Goal: Transaction & Acquisition: Purchase product/service

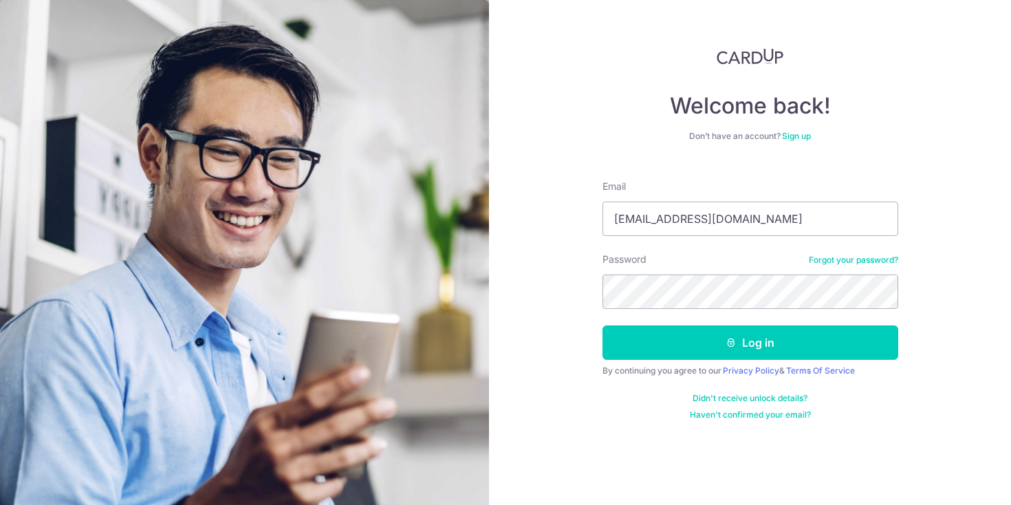
type input "davidkok90@gmail.com"
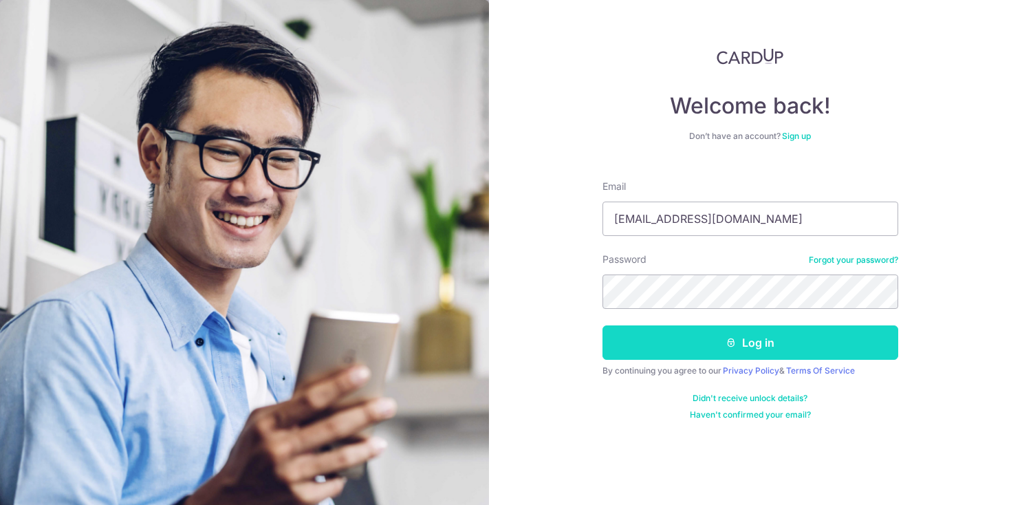
click at [744, 351] on button "Log in" at bounding box center [751, 342] width 296 height 34
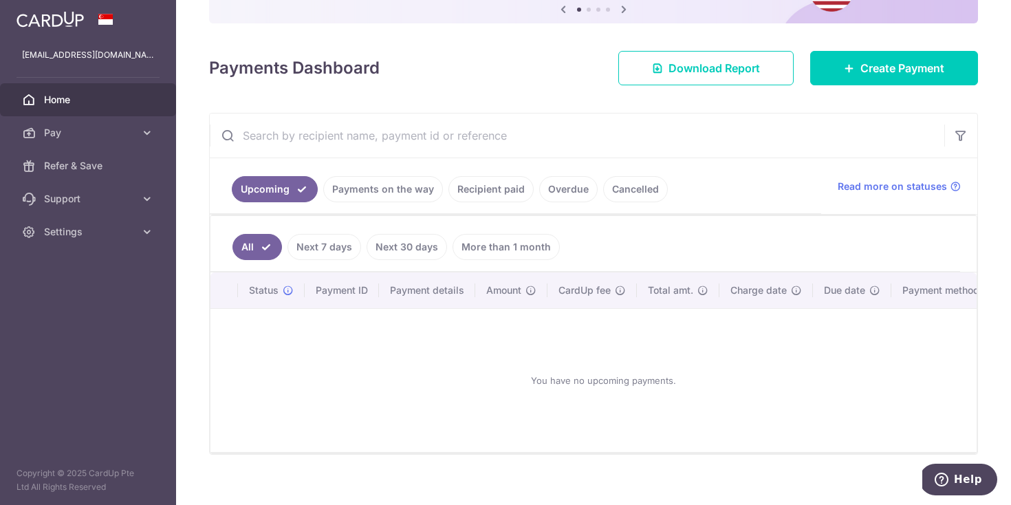
scroll to position [144, 0]
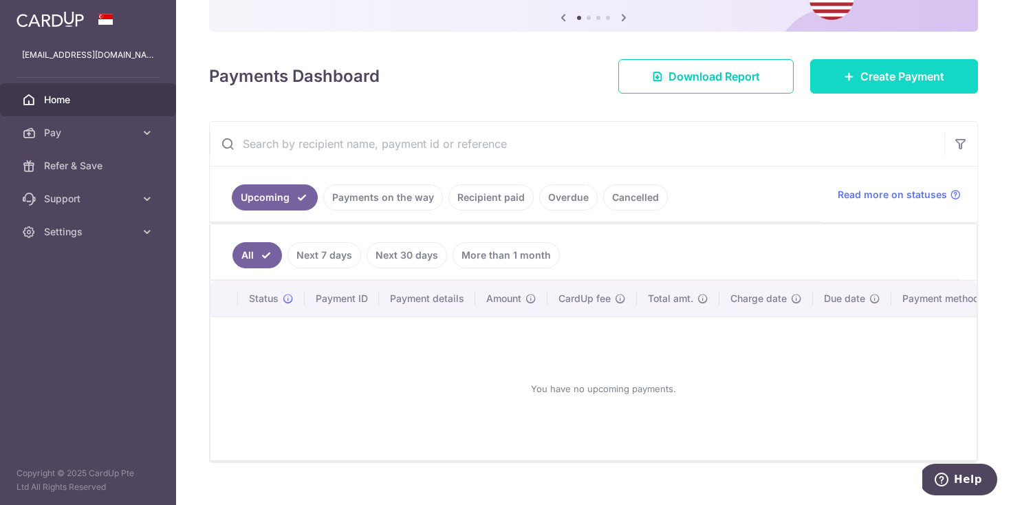
click at [889, 79] on span "Create Payment" at bounding box center [903, 76] width 84 height 17
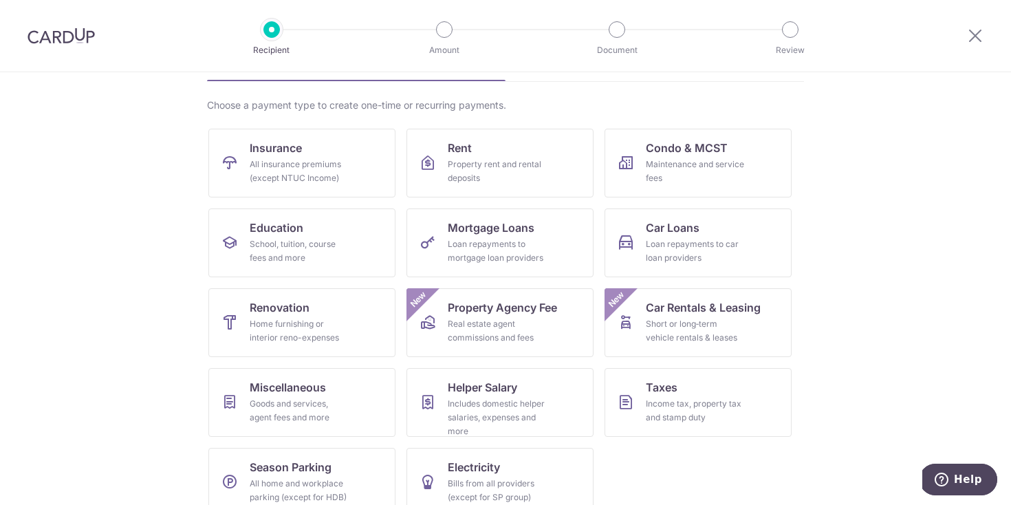
scroll to position [92, 0]
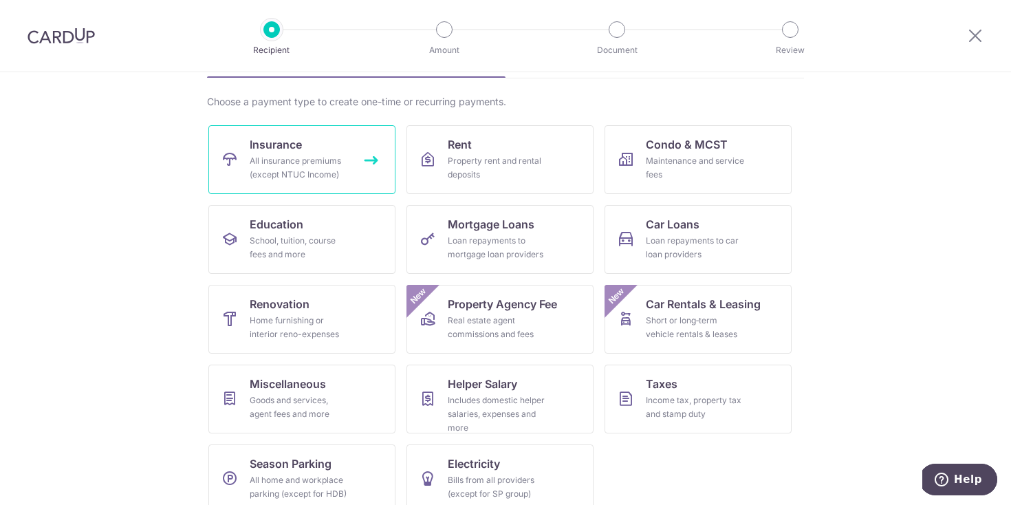
click at [299, 147] on span "Insurance" at bounding box center [276, 144] width 52 height 17
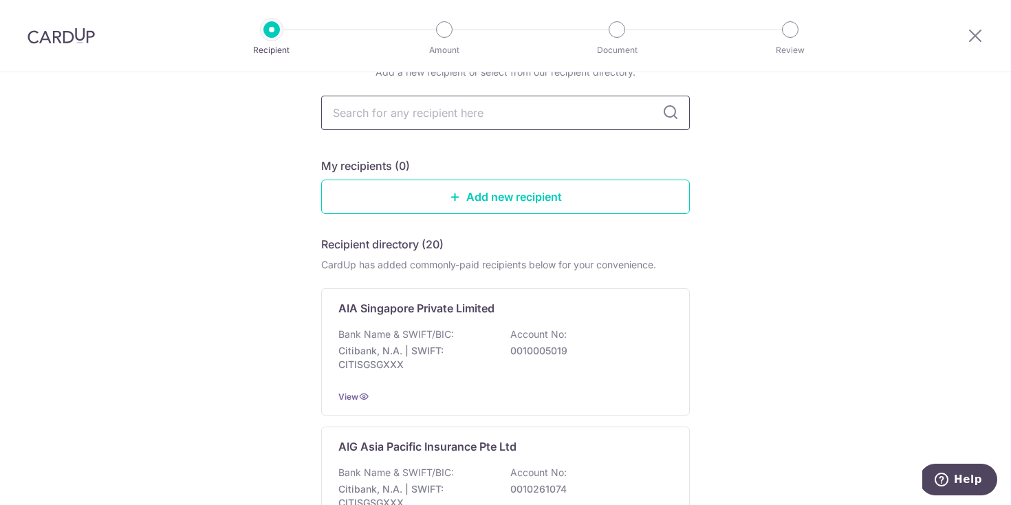
scroll to position [72, 0]
type input "Prudentia"
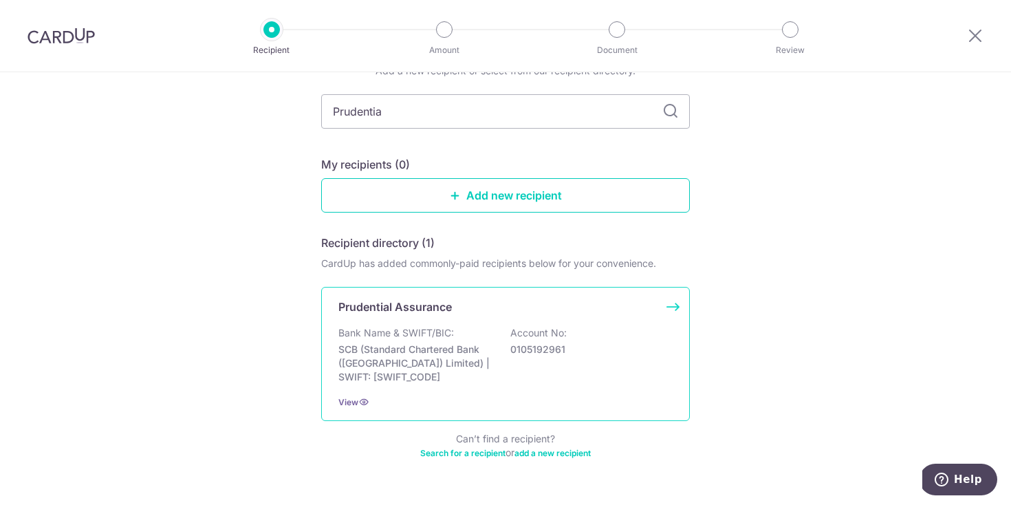
click at [465, 332] on div "Bank Name & SWIFT/BIC: SCB (Standard Chartered Bank (Singapore) Limited) | SWIF…" at bounding box center [505, 355] width 334 height 58
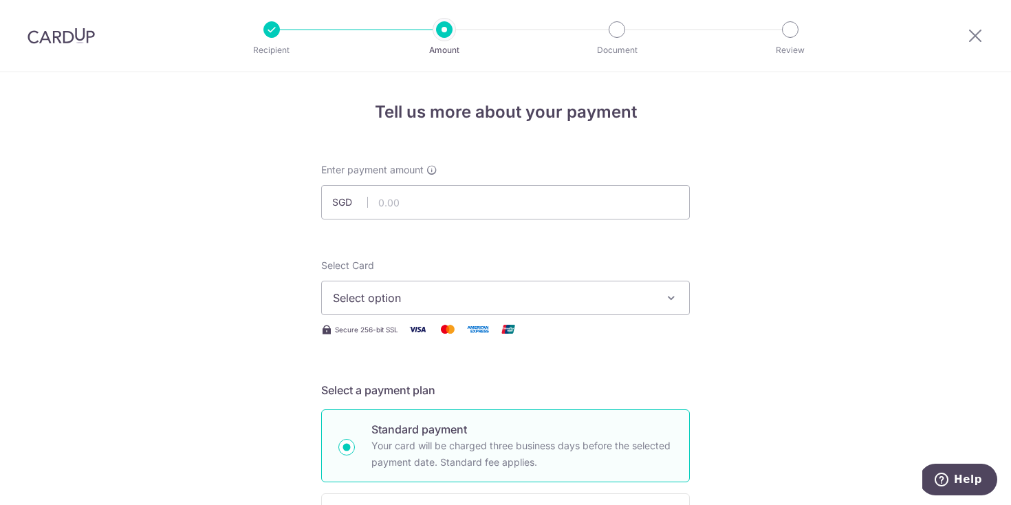
scroll to position [77, 0]
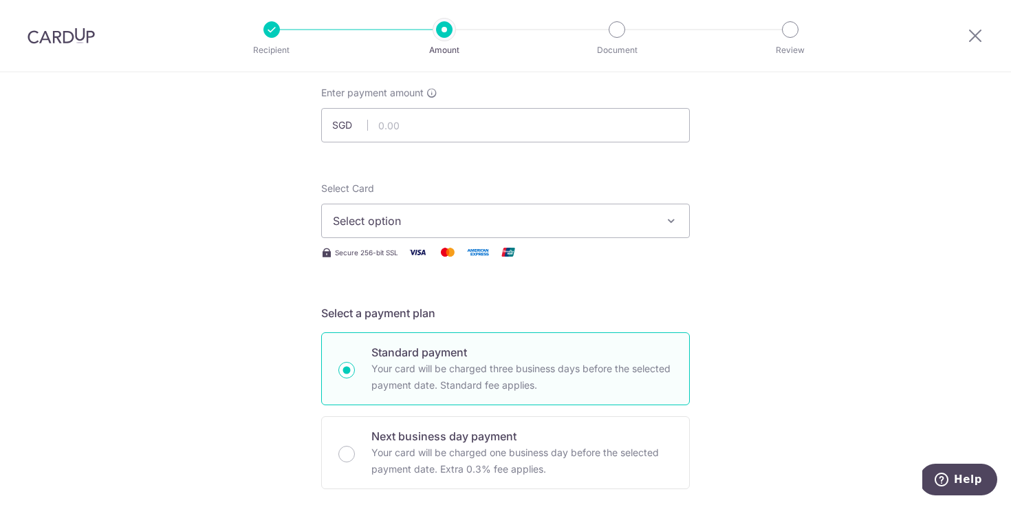
click at [566, 237] on button "Select option" at bounding box center [505, 221] width 369 height 34
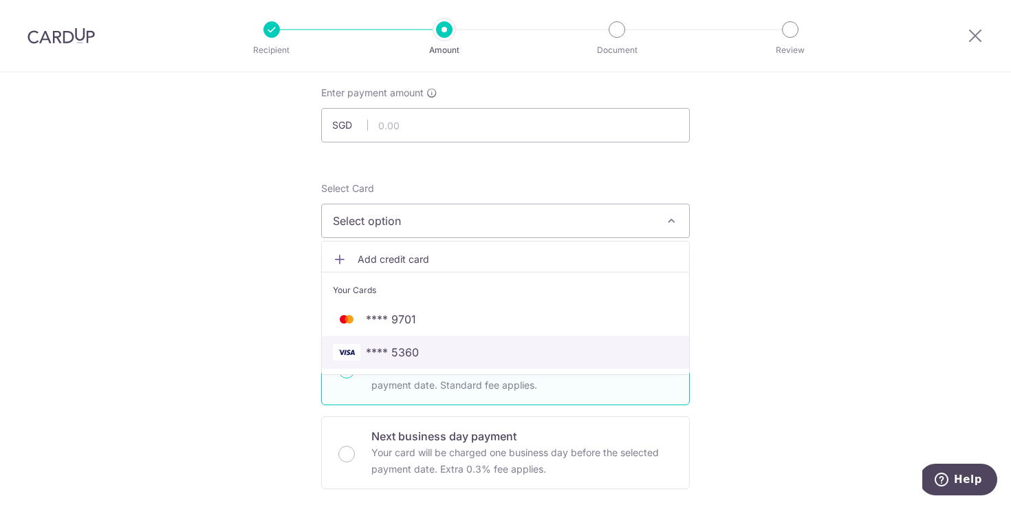
click at [451, 345] on span "**** 5360" at bounding box center [505, 352] width 345 height 17
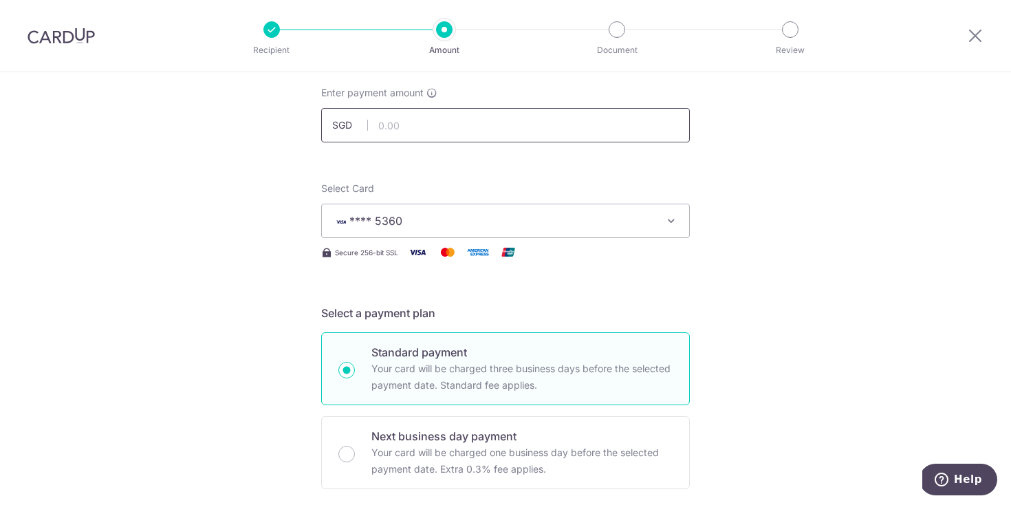
click at [497, 127] on input "text" at bounding box center [505, 125] width 369 height 34
type input "517.87"
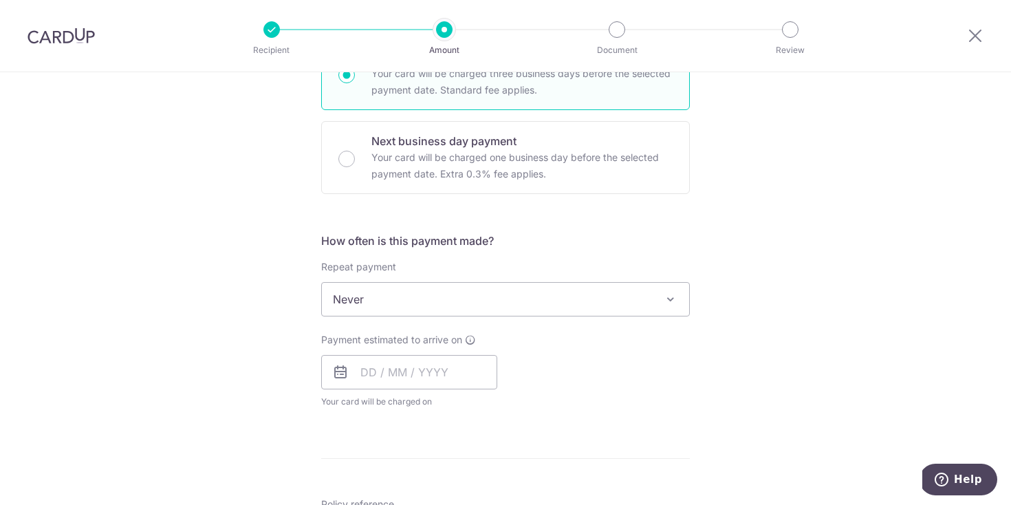
scroll to position [373, 0]
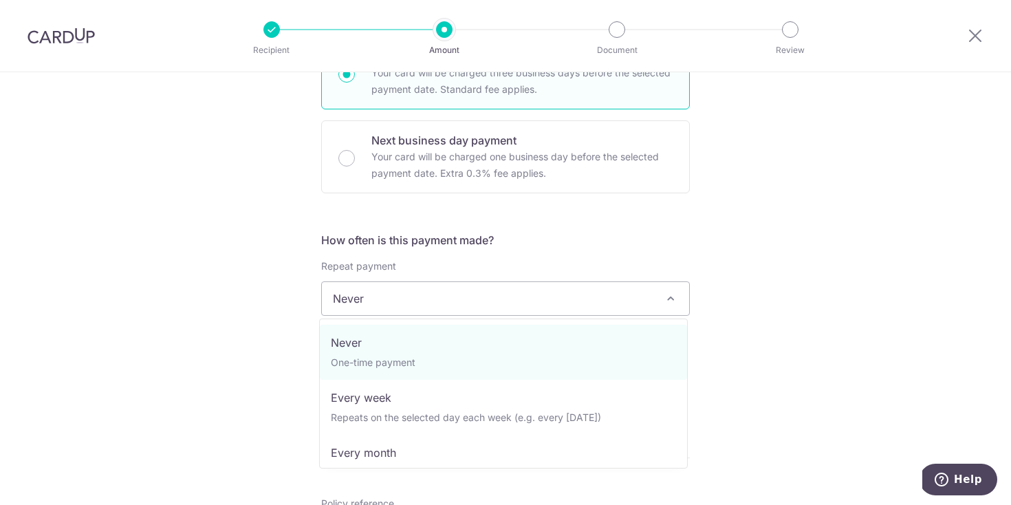
click at [477, 313] on span "Never" at bounding box center [505, 298] width 367 height 33
select select "3"
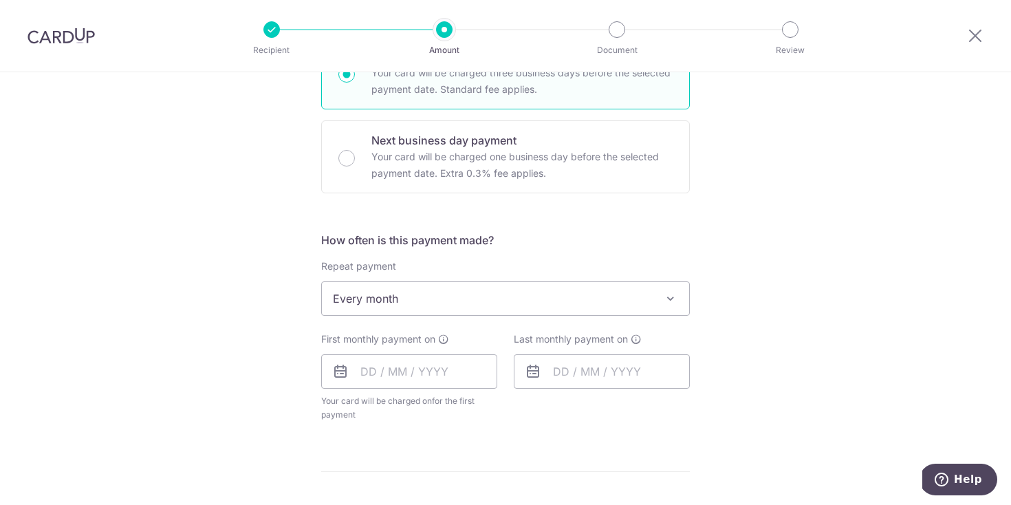
click at [594, 203] on form "Enter payment amount SGD 517.87 517.87 Select Card **** 5360 Add credit card Yo…" at bounding box center [505, 341] width 369 height 1103
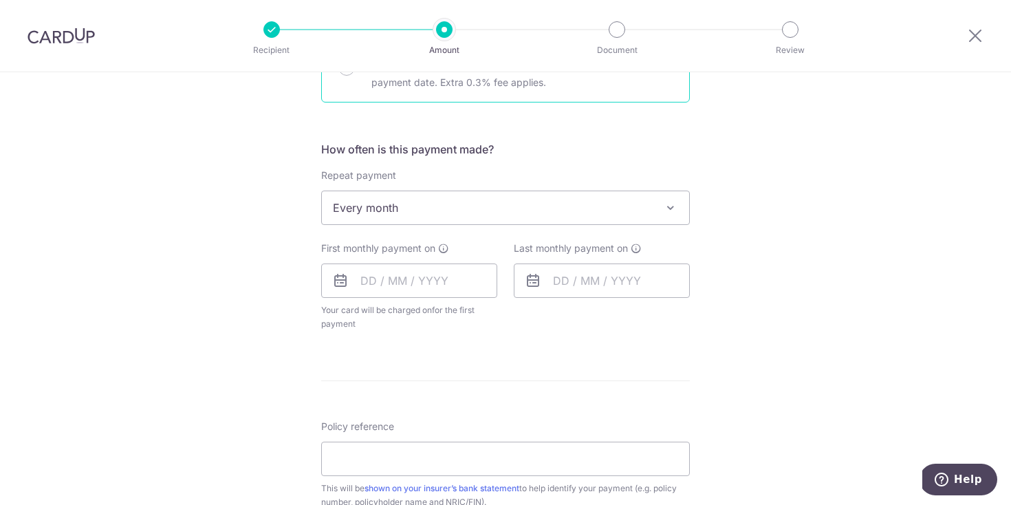
scroll to position [464, 0]
click at [430, 283] on input "text" at bounding box center [409, 280] width 176 height 34
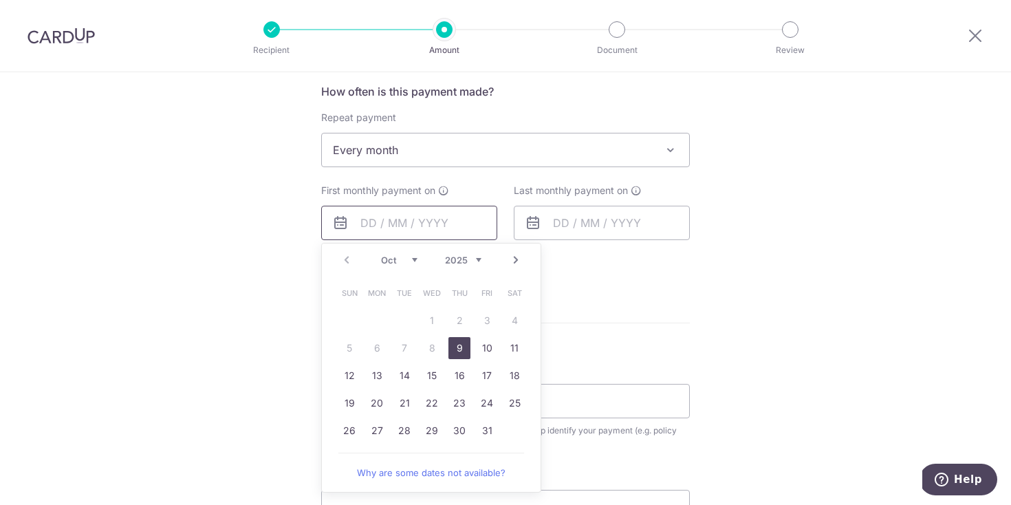
scroll to position [523, 0]
click at [374, 407] on link "20" at bounding box center [377, 402] width 22 height 22
type input "[DATE]"
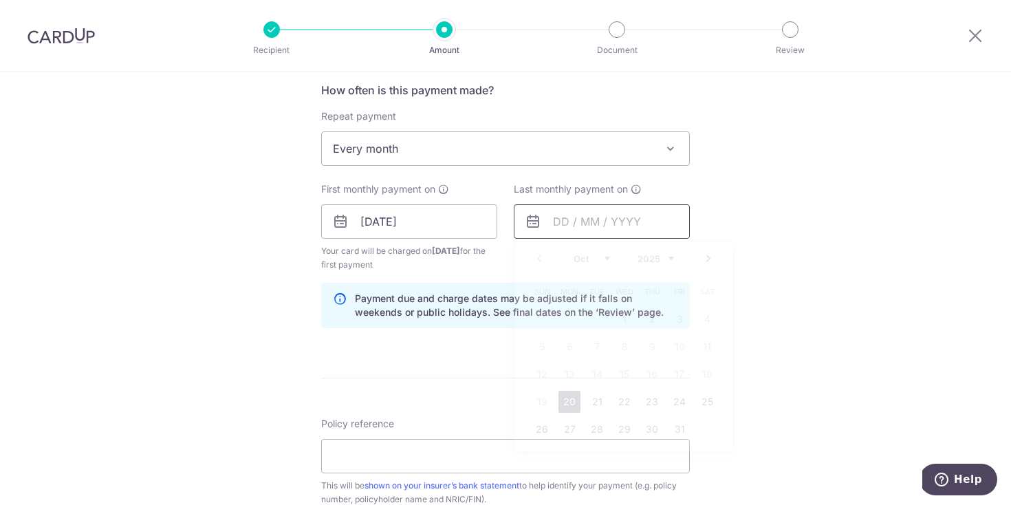
click at [603, 230] on input "text" at bounding box center [602, 221] width 176 height 34
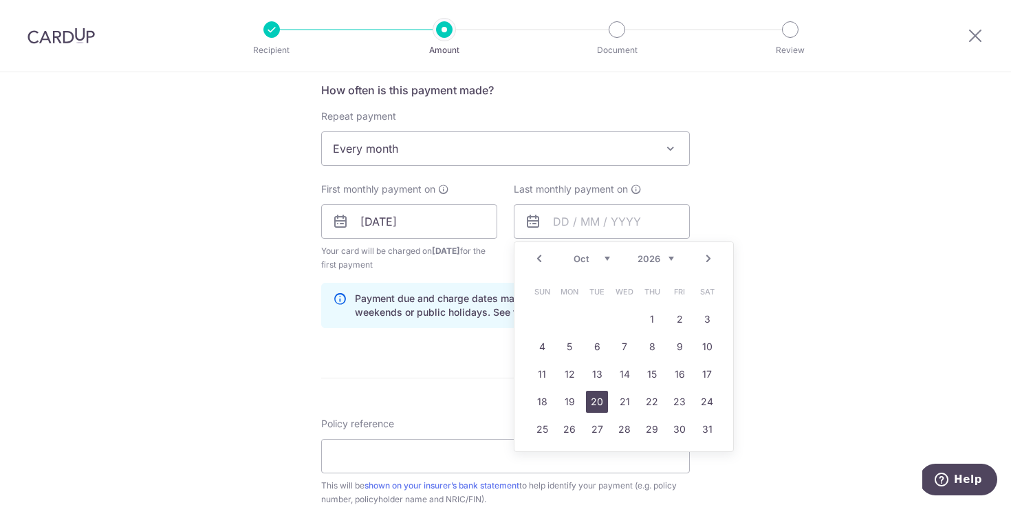
click at [596, 402] on link "20" at bounding box center [597, 402] width 22 height 22
type input "20/10/2026"
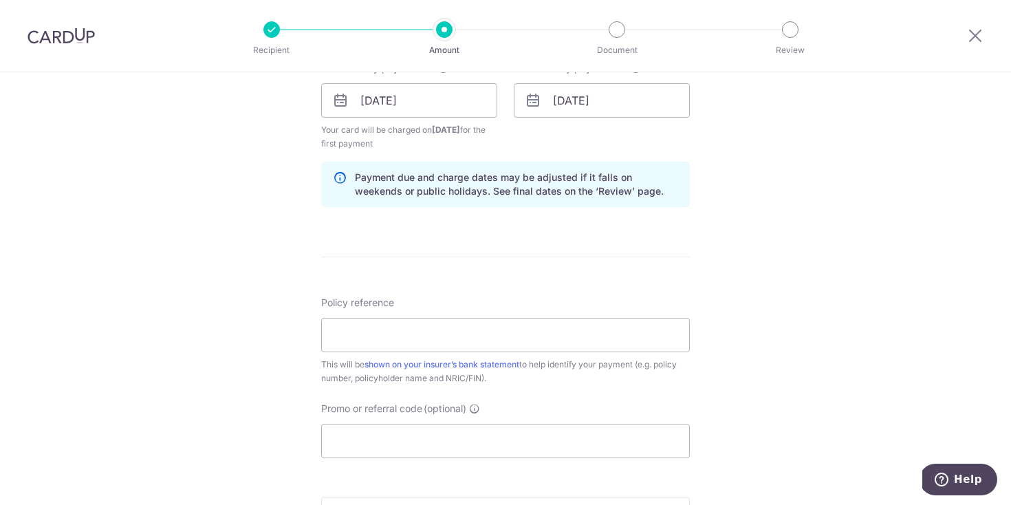
scroll to position [645, 0]
click at [385, 330] on input "Policy reference" at bounding box center [505, 334] width 369 height 34
paste input "57402566"
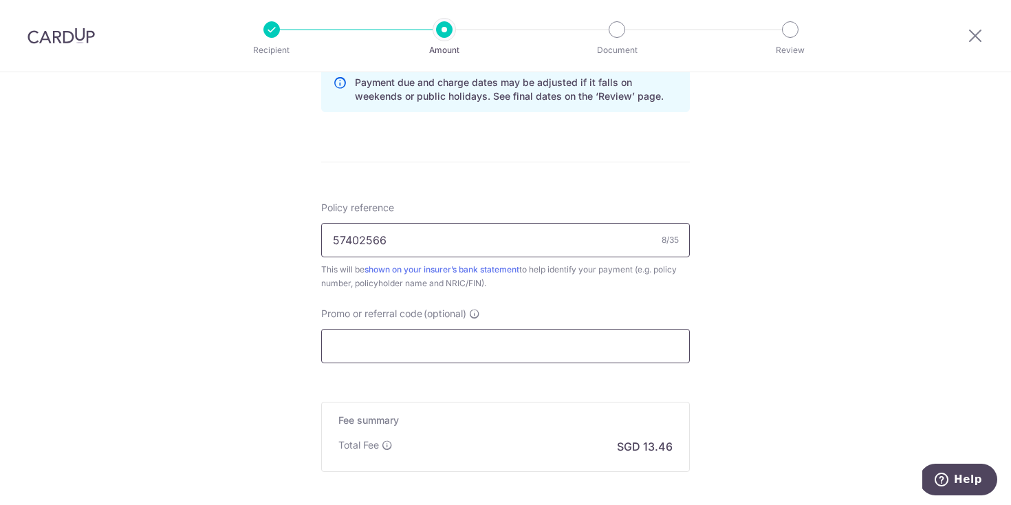
scroll to position [739, 0]
type input "57402566"
click at [411, 352] on input "Promo or referral code (optional)" at bounding box center [505, 346] width 369 height 34
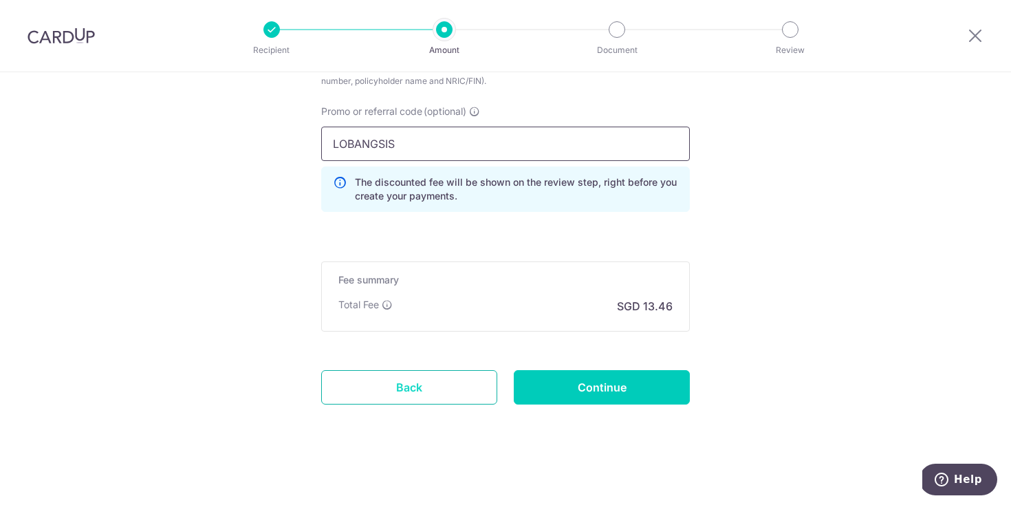
scroll to position [942, 0]
type input "L"
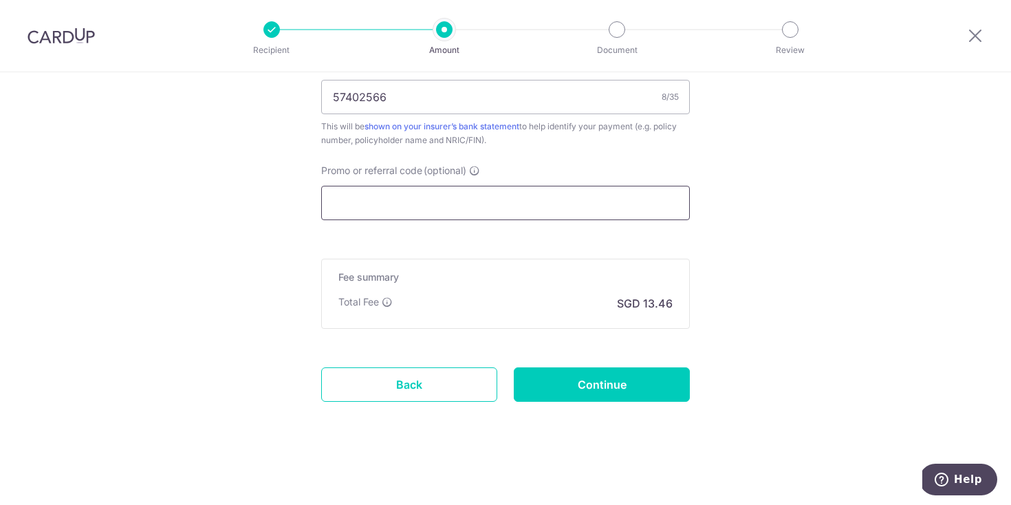
click at [350, 197] on input "Promo or referral code (optional)" at bounding box center [505, 203] width 369 height 34
click at [385, 204] on input "Promo or referral code (optional)" at bounding box center [505, 203] width 369 height 34
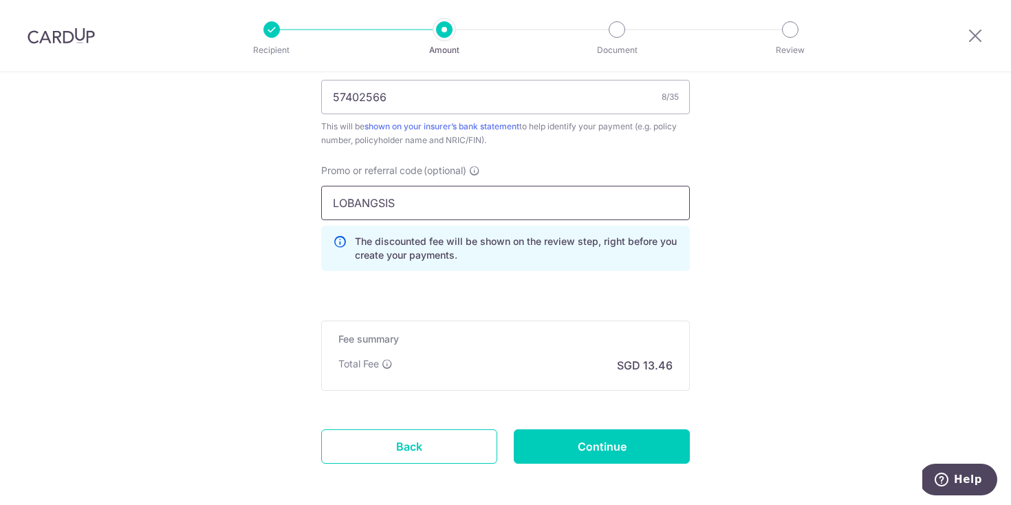
type input "LOBANGSIS"
click at [572, 444] on input "Continue" at bounding box center [602, 446] width 176 height 34
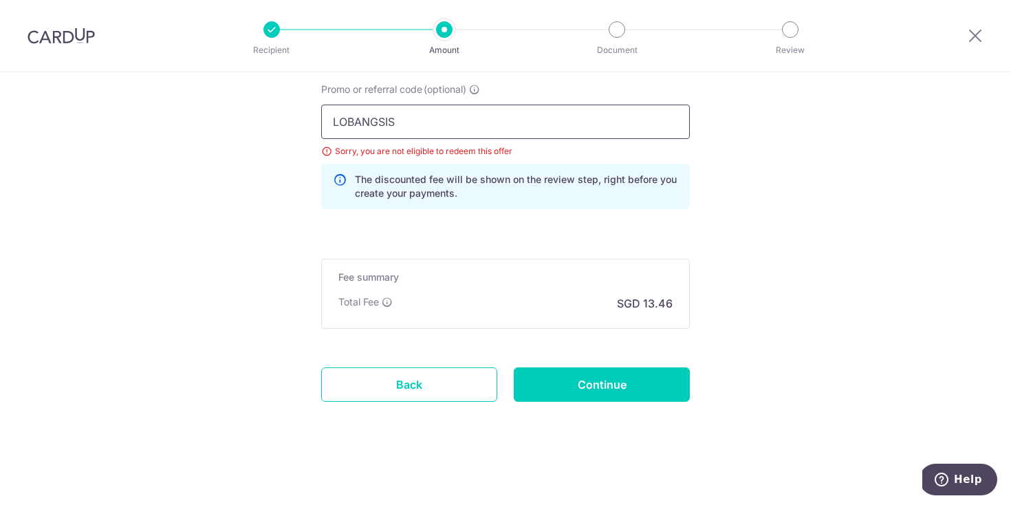
drag, startPoint x: 420, startPoint y: 122, endPoint x: 261, endPoint y: 98, distance: 160.7
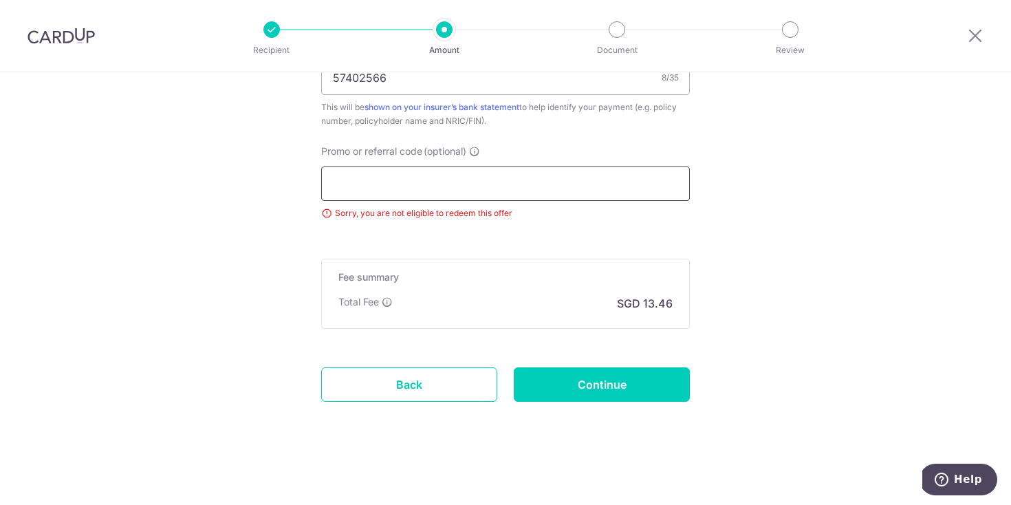
scroll to position [831, 0]
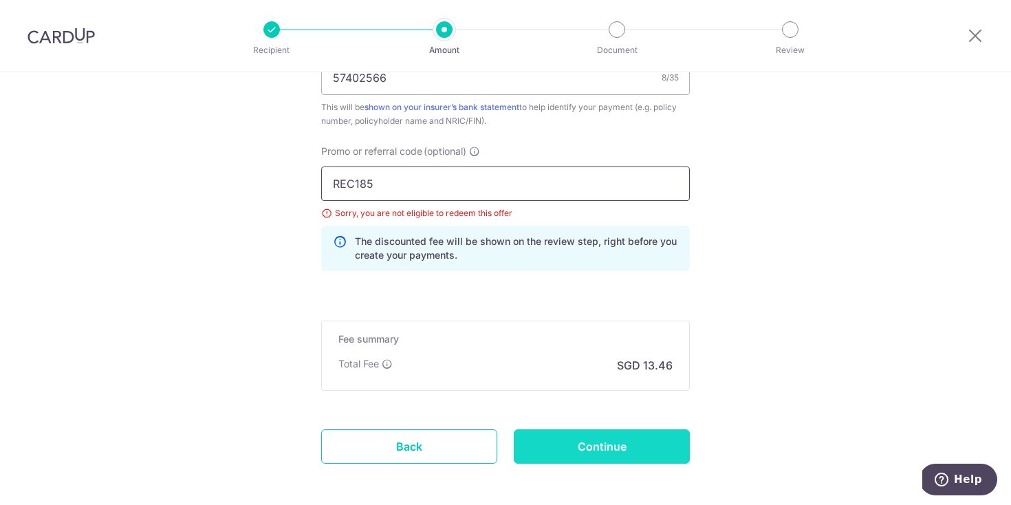
type input "REC185"
click at [603, 442] on input "Continue" at bounding box center [602, 446] width 176 height 34
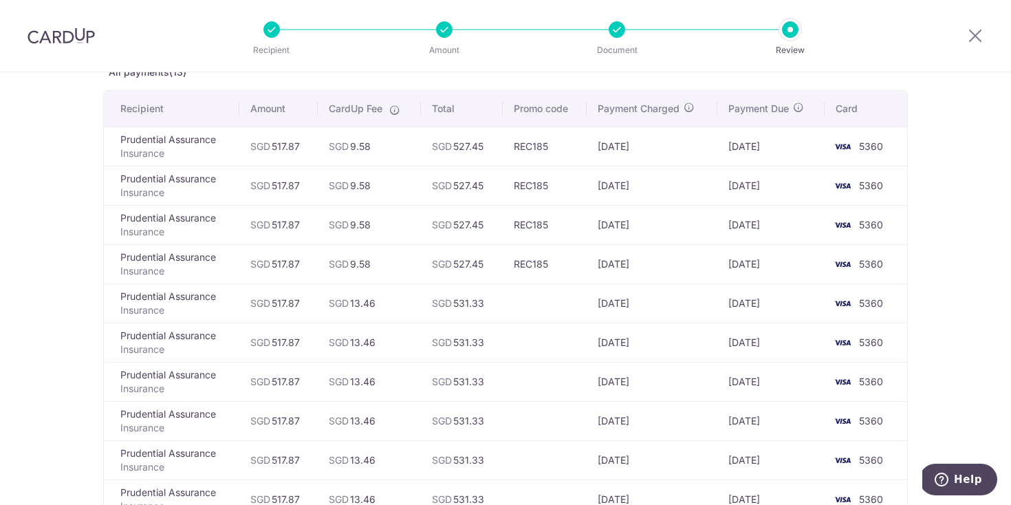
scroll to position [85, 0]
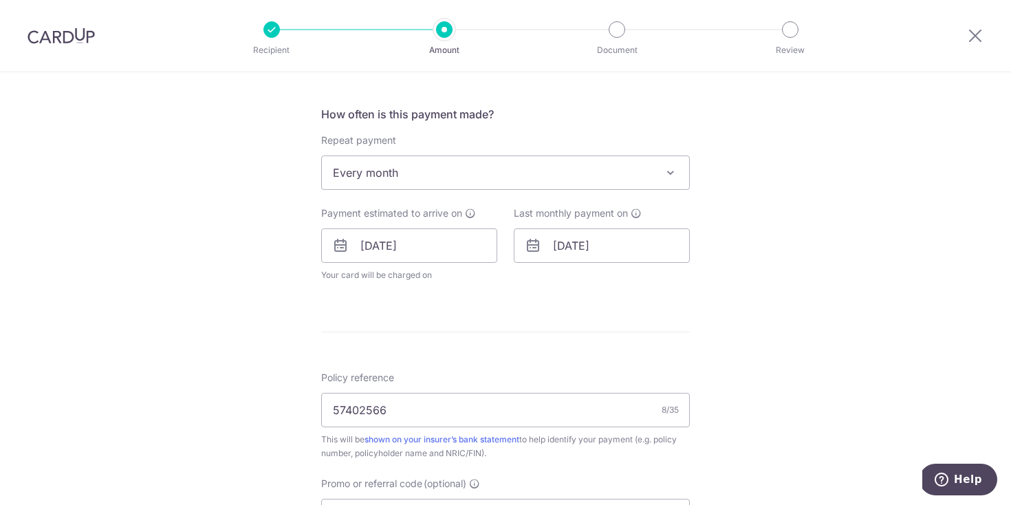
scroll to position [468, 0]
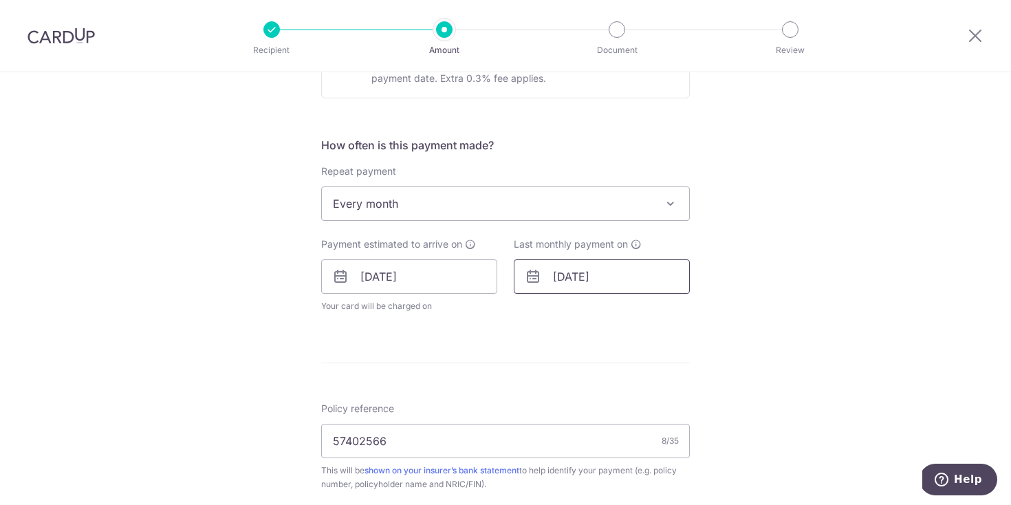
click at [607, 277] on input "[DATE]" at bounding box center [602, 276] width 176 height 34
click at [545, 317] on link "Prev" at bounding box center [539, 313] width 17 height 17
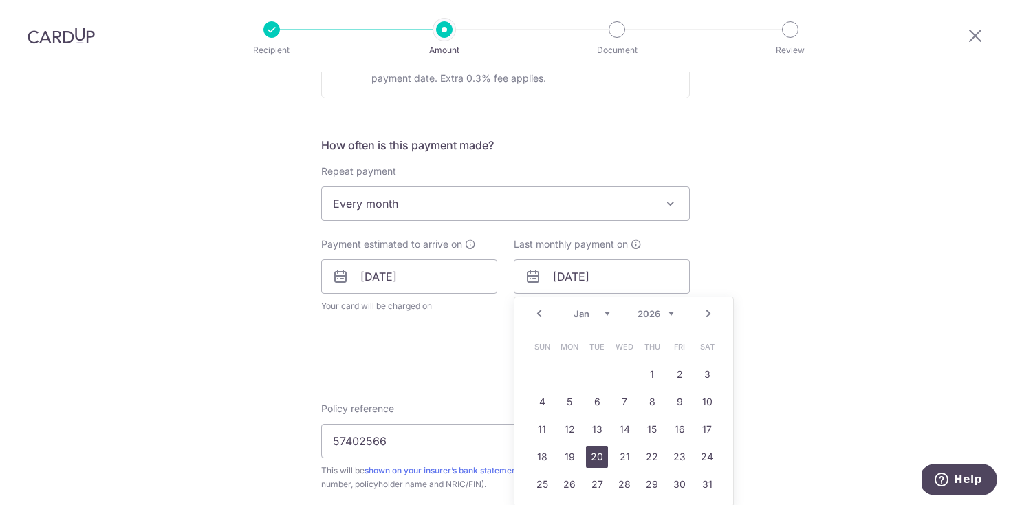
click at [592, 460] on link "20" at bounding box center [597, 457] width 22 height 22
type input "20/01/2026"
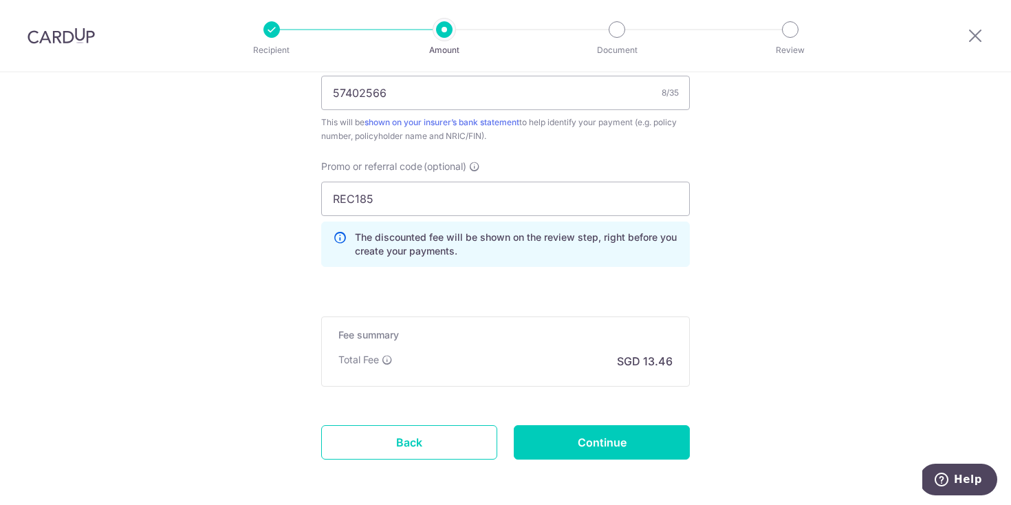
scroll to position [910, 0]
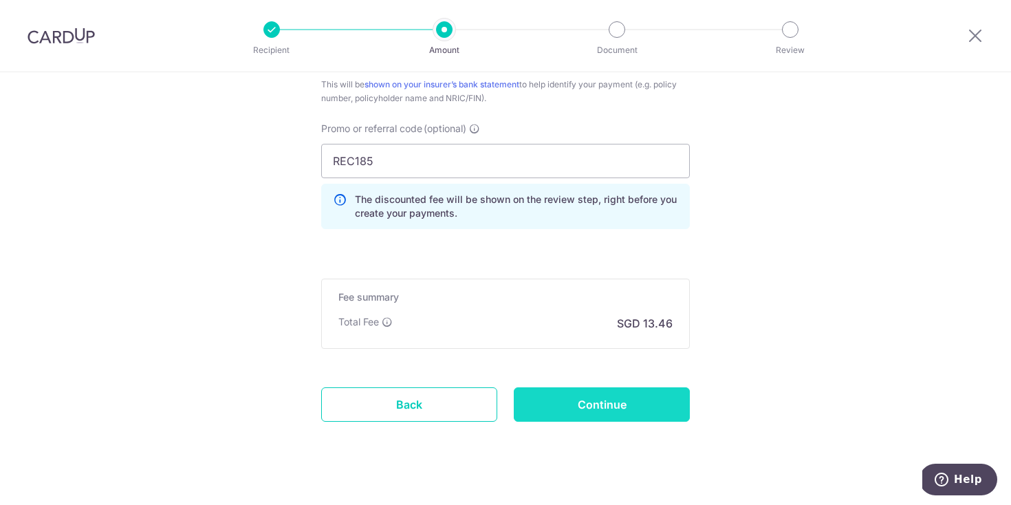
click at [559, 398] on input "Continue" at bounding box center [602, 404] width 176 height 34
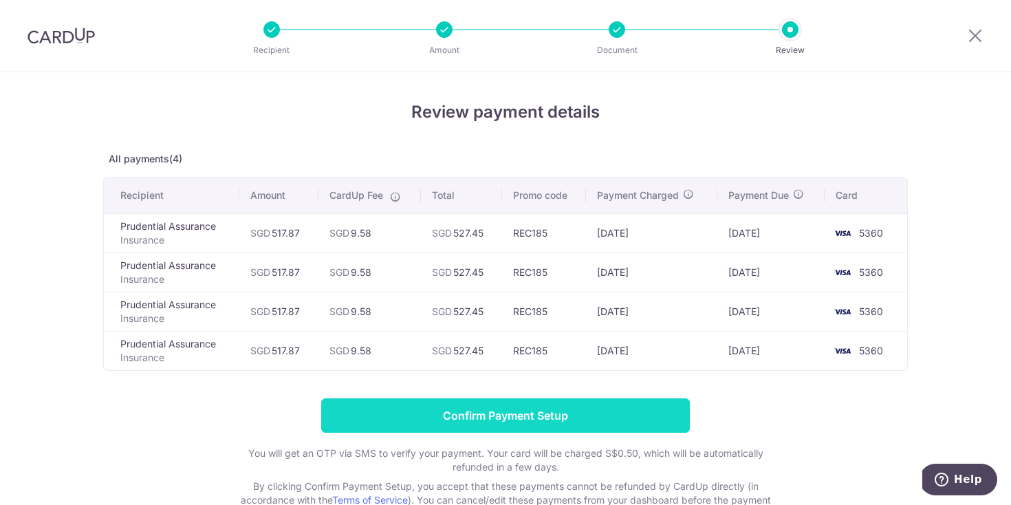
click at [548, 413] on input "Confirm Payment Setup" at bounding box center [505, 415] width 369 height 34
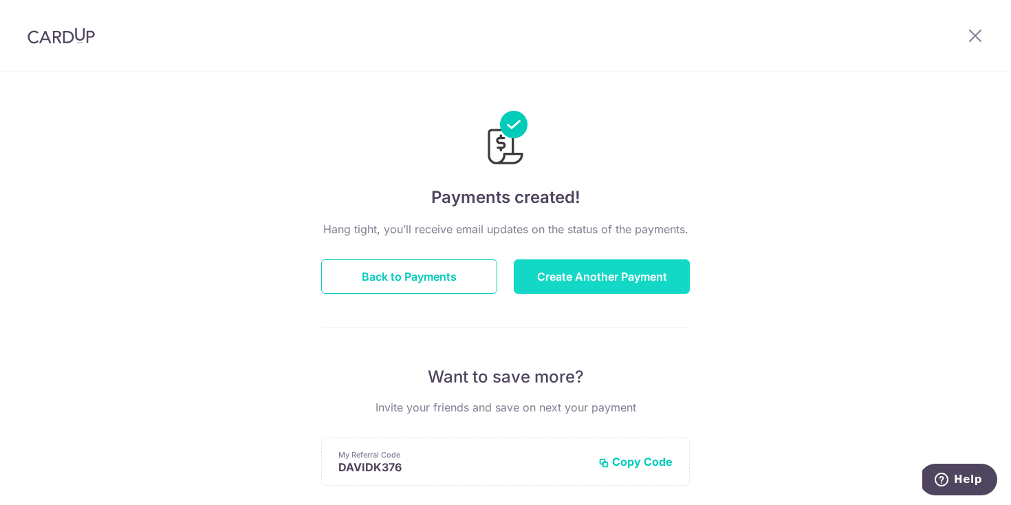
click at [609, 275] on button "Create Another Payment" at bounding box center [602, 276] width 176 height 34
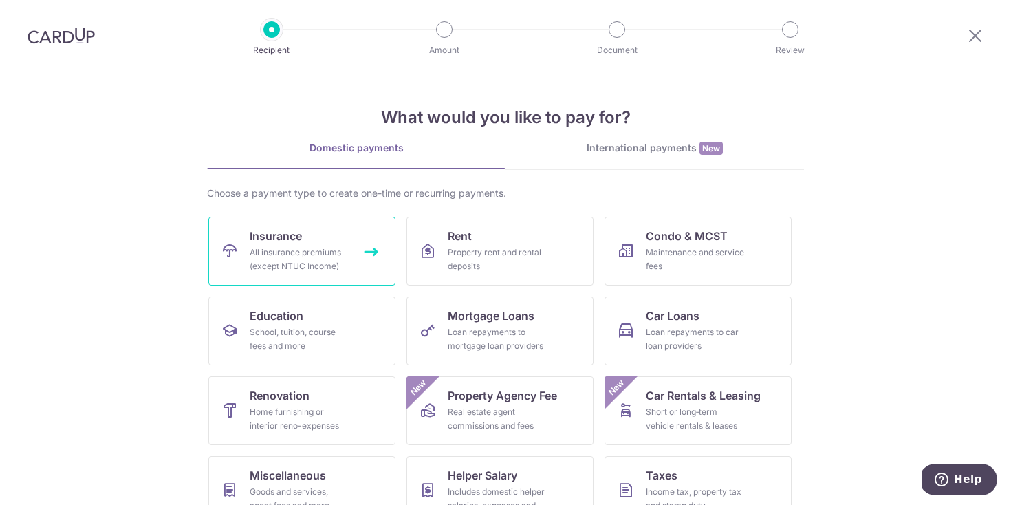
click at [322, 257] on div "All insurance premiums (except NTUC Income)" at bounding box center [299, 260] width 99 height 28
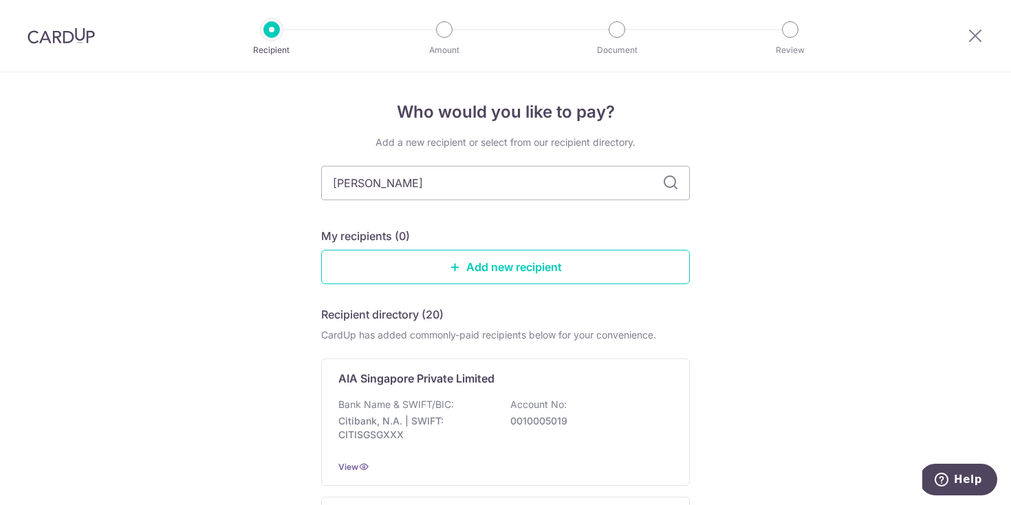
type input "PRUDENT"
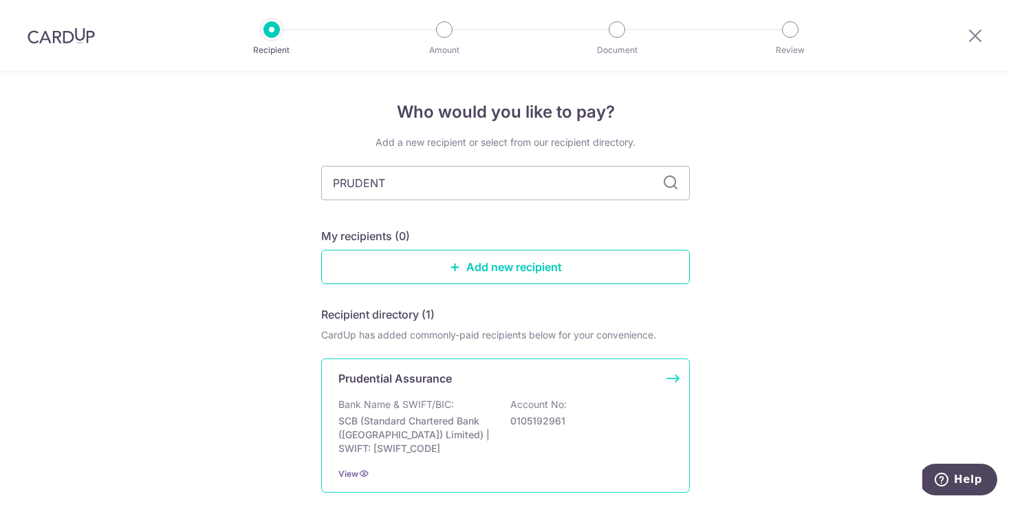
click at [405, 399] on p "Bank Name & SWIFT/BIC:" at bounding box center [396, 405] width 116 height 14
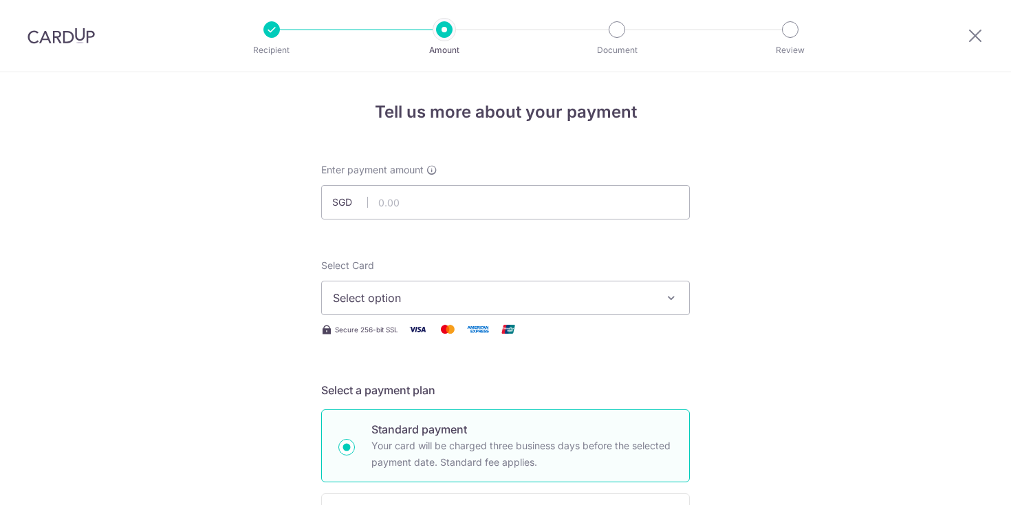
click at [525, 310] on button "Select option" at bounding box center [505, 298] width 369 height 34
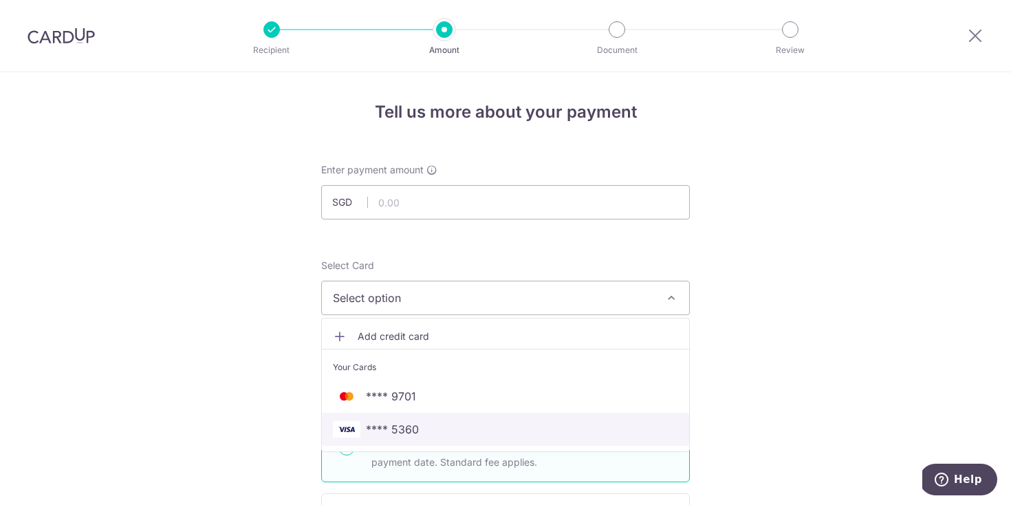
click at [431, 425] on span "**** 5360" at bounding box center [505, 429] width 345 height 17
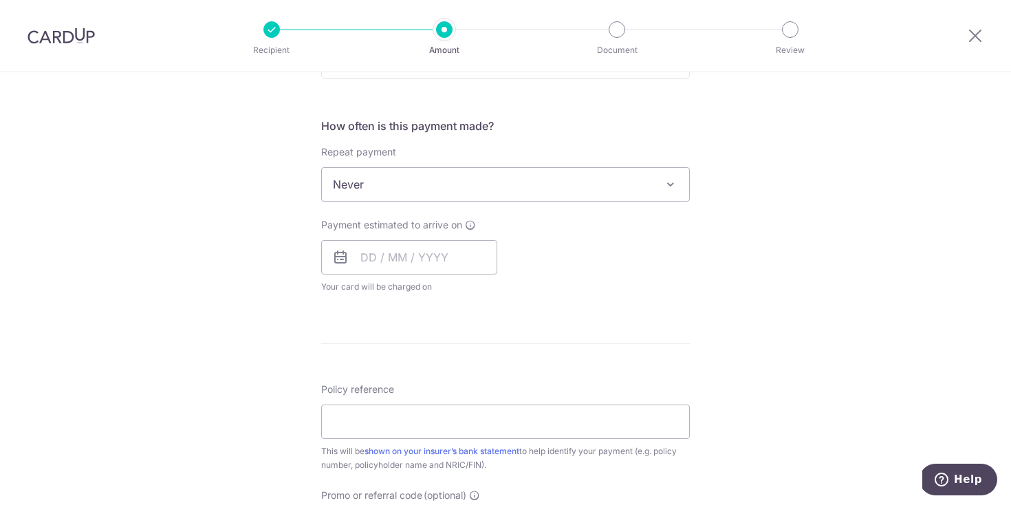
scroll to position [467, 0]
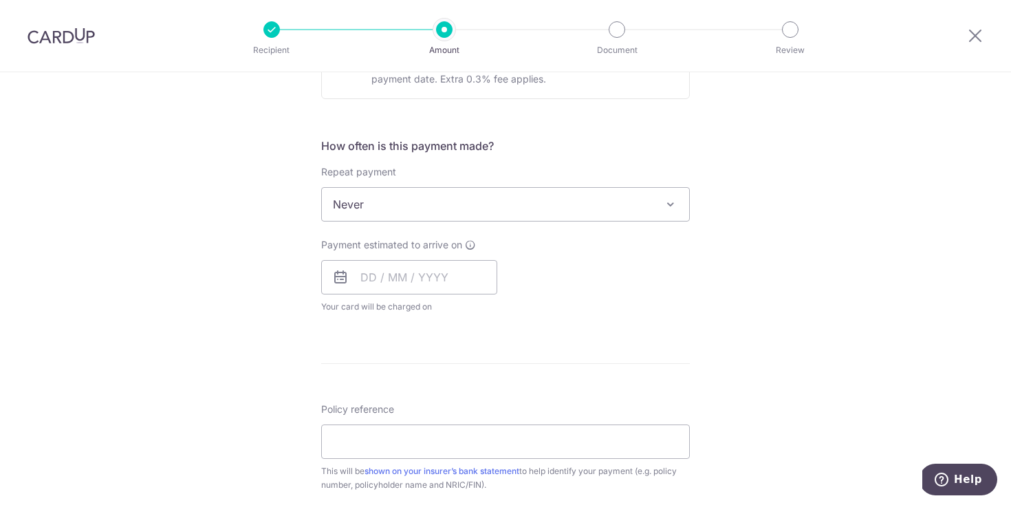
click at [557, 208] on span "Never" at bounding box center [505, 204] width 367 height 33
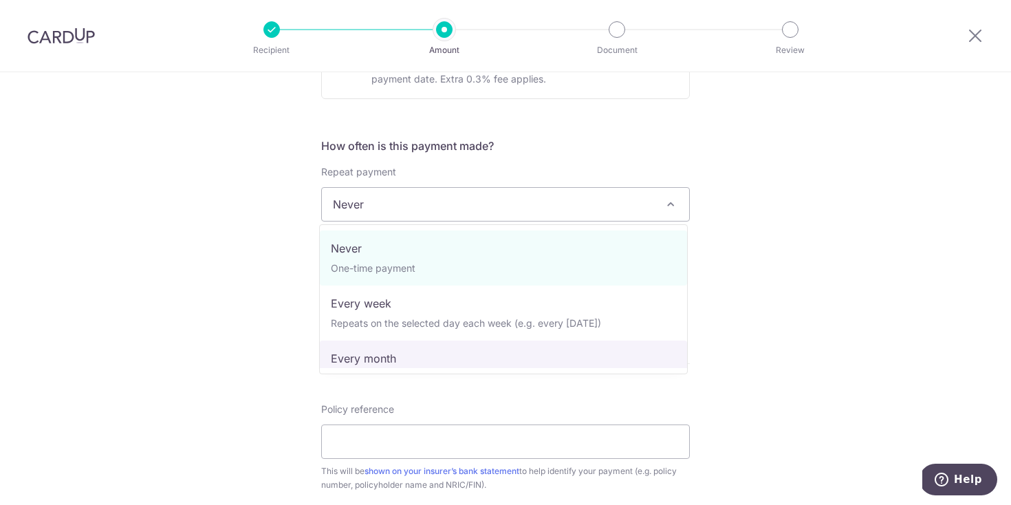
select select "3"
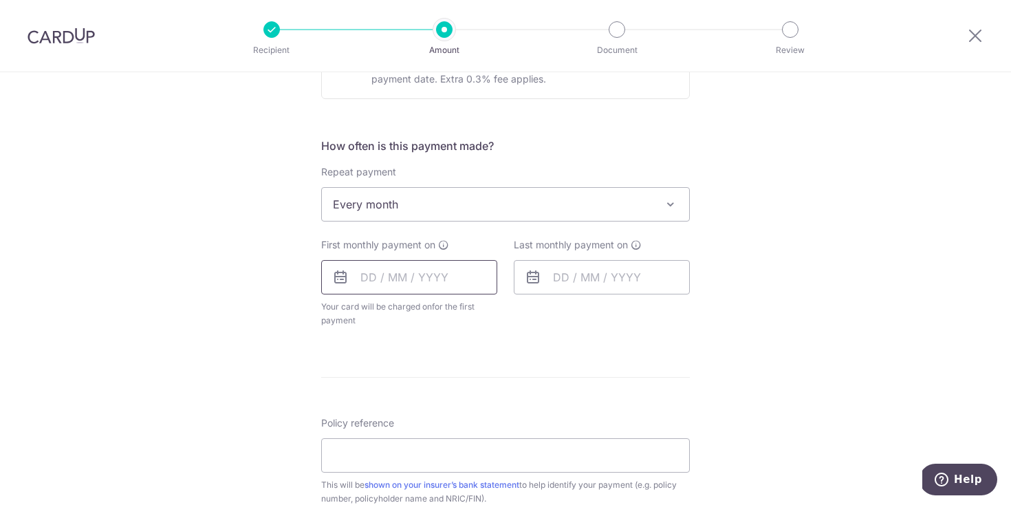
click at [406, 279] on input "text" at bounding box center [409, 277] width 176 height 34
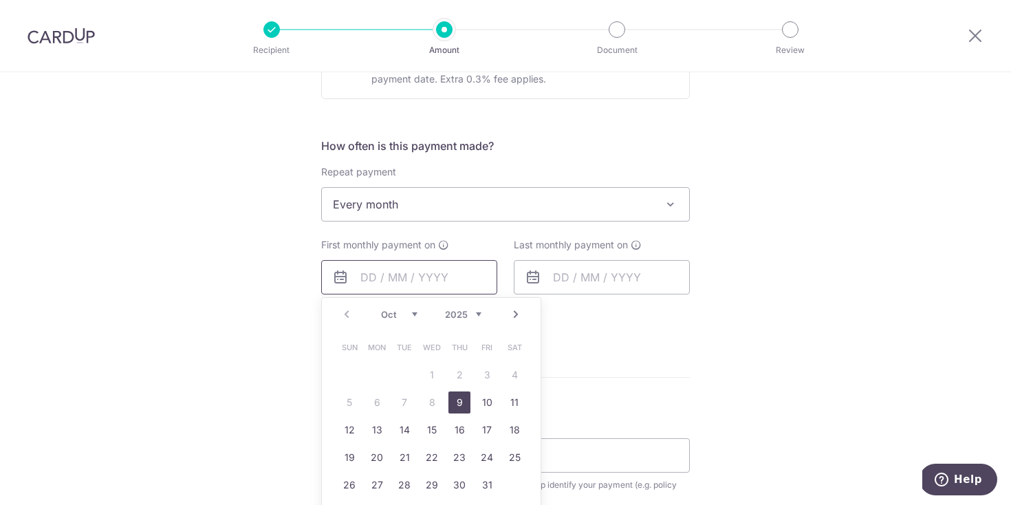
click at [451, 284] on input "text" at bounding box center [409, 277] width 176 height 34
click at [374, 487] on link "27" at bounding box center [377, 485] width 22 height 22
type input "[DATE]"
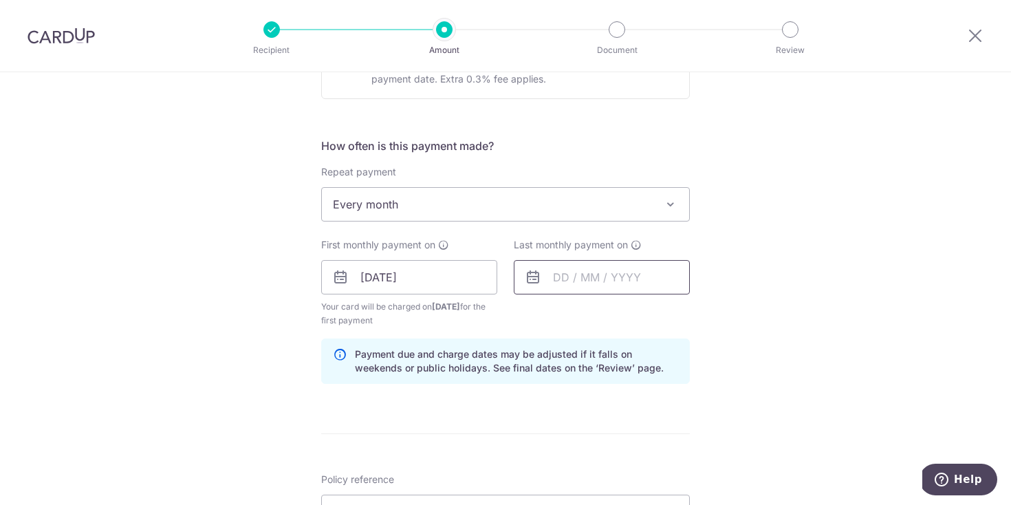
click at [602, 267] on input "text" at bounding box center [602, 277] width 176 height 34
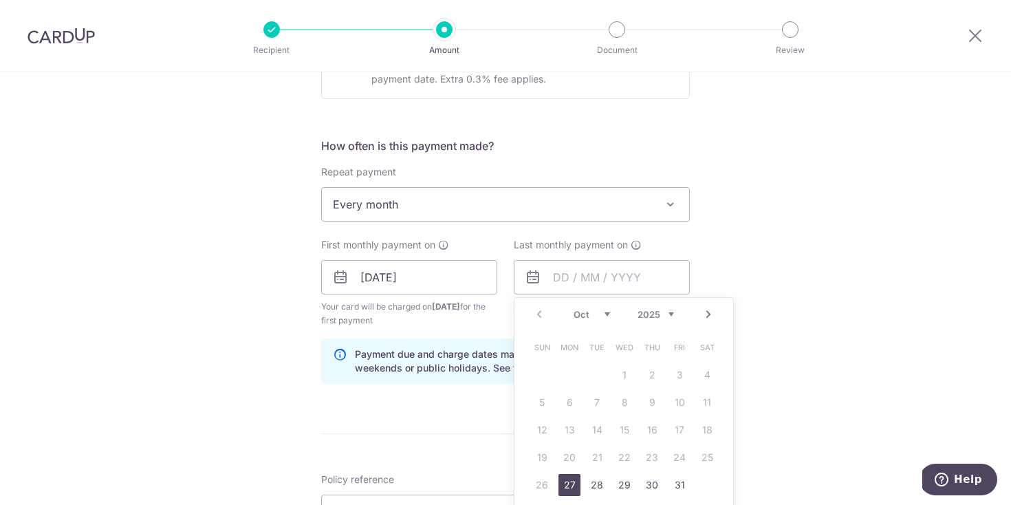
click at [664, 322] on div "Prev Next Oct Nov Dec 2025 2026 2027 2028 2029 2030 2031 2032 2033 2034 2035" at bounding box center [624, 314] width 219 height 33
click at [664, 321] on div "Prev Next Oct Nov Dec 2025 2026 2027 2028 2029 2030 2031 2032 2033 2034 2035" at bounding box center [624, 314] width 219 height 33
click at [593, 485] on link "27" at bounding box center [597, 485] width 22 height 22
type input "27/01/2026"
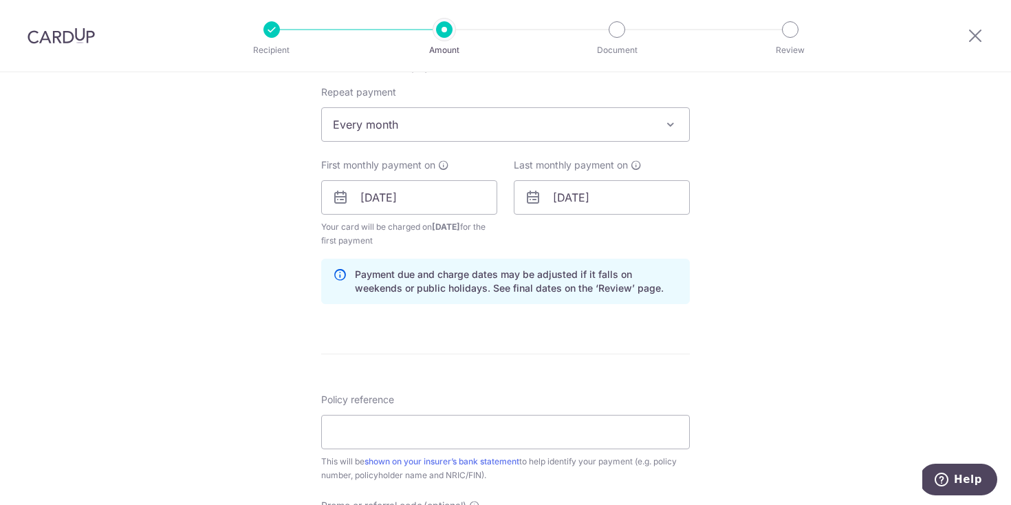
scroll to position [550, 0]
click at [424, 426] on input "Policy reference" at bounding box center [505, 429] width 369 height 34
paste input "62314081"
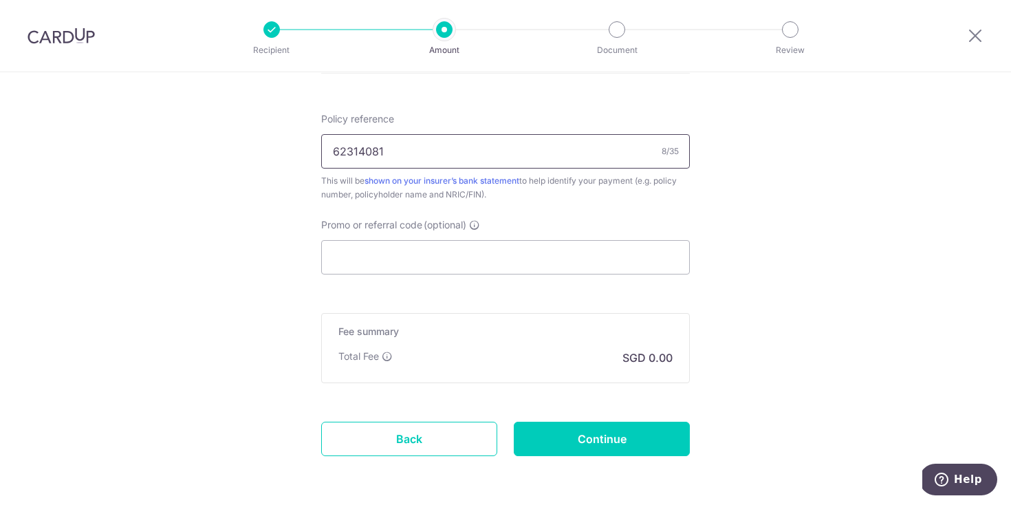
scroll to position [882, 0]
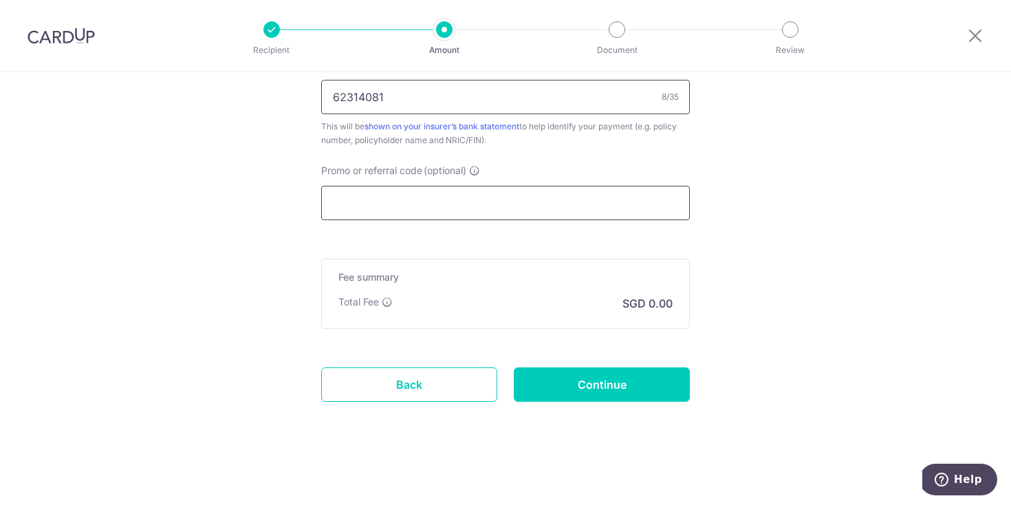
type input "62314081"
click at [493, 202] on input "Promo or referral code (optional)" at bounding box center [505, 203] width 369 height 34
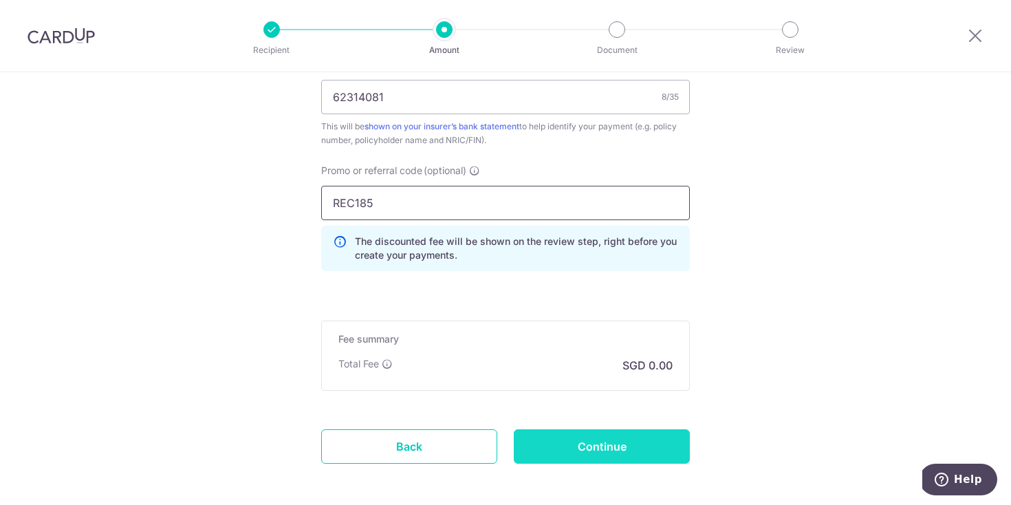
type input "REC185"
click at [593, 449] on input "Continue" at bounding box center [602, 446] width 176 height 34
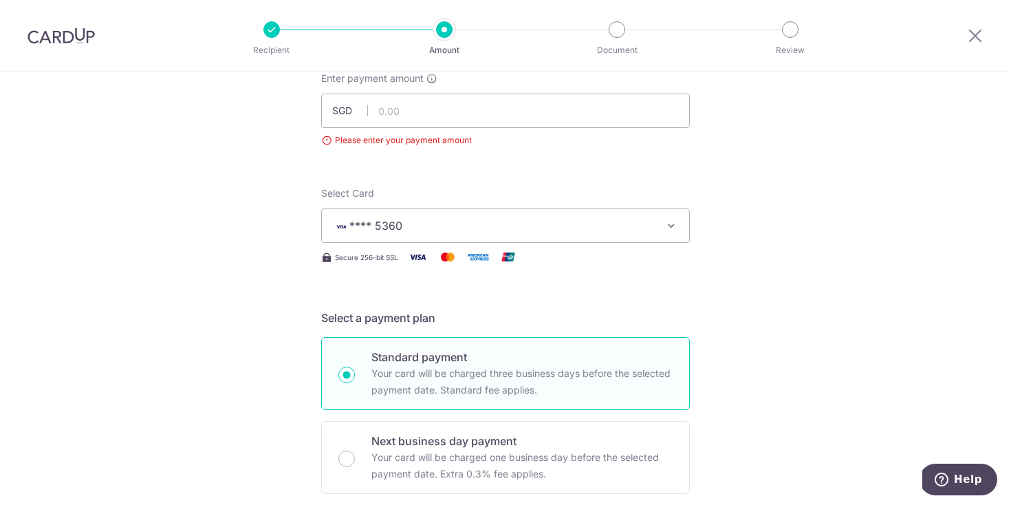
scroll to position [72, 0]
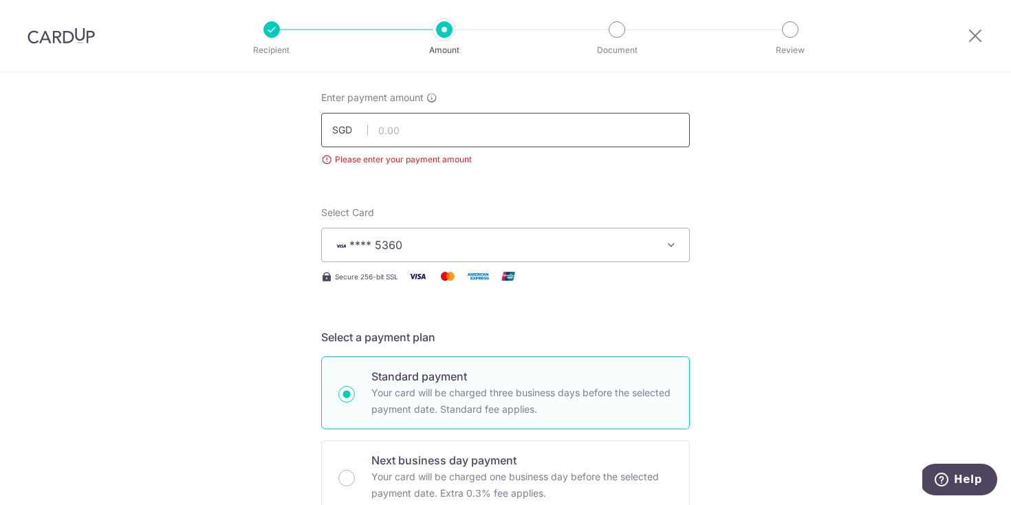
click at [530, 118] on input "text" at bounding box center [505, 130] width 369 height 34
type input "212.09"
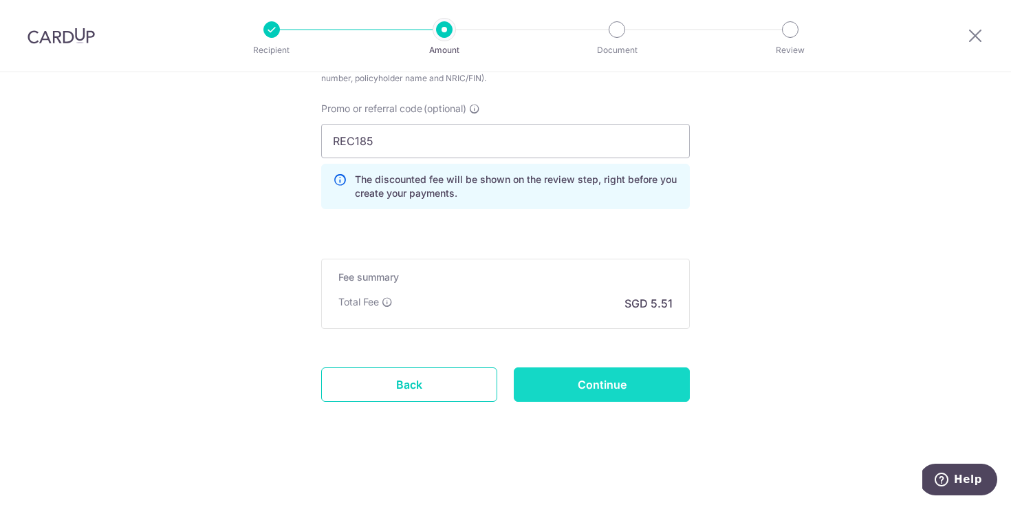
scroll to position [893, 0]
click at [614, 387] on input "Continue" at bounding box center [602, 384] width 176 height 34
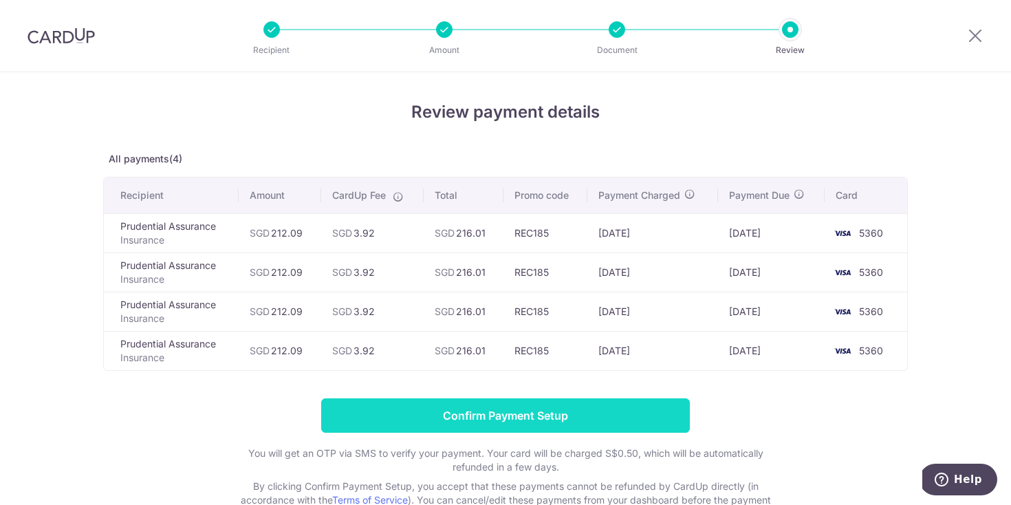
click at [543, 419] on input "Confirm Payment Setup" at bounding box center [505, 415] width 369 height 34
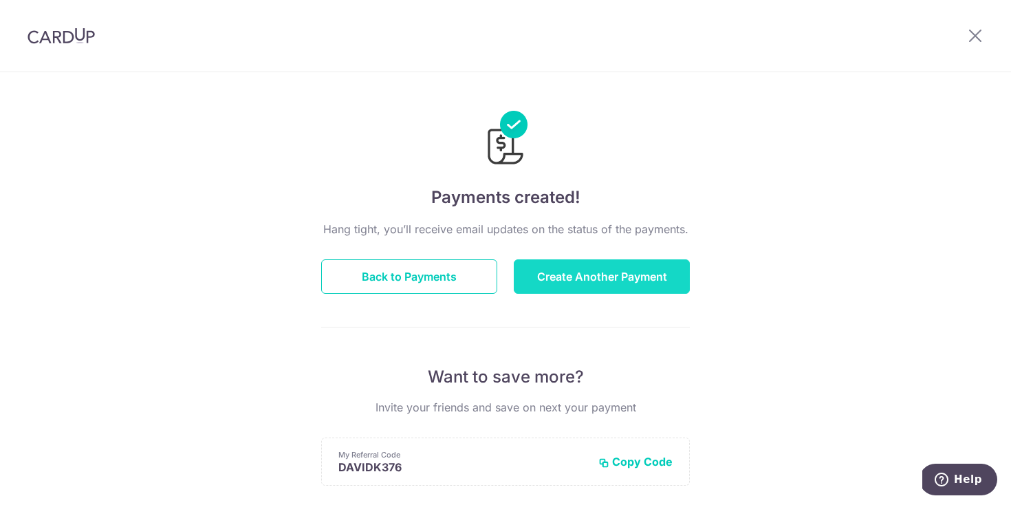
click at [586, 279] on button "Create Another Payment" at bounding box center [602, 276] width 176 height 34
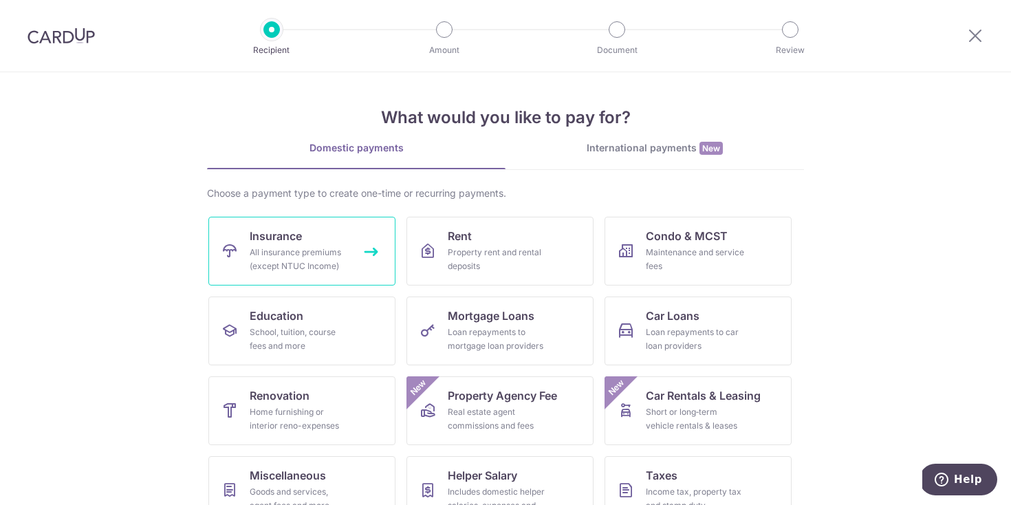
click at [288, 251] on div "All insurance premiums (except NTUC Income)" at bounding box center [299, 260] width 99 height 28
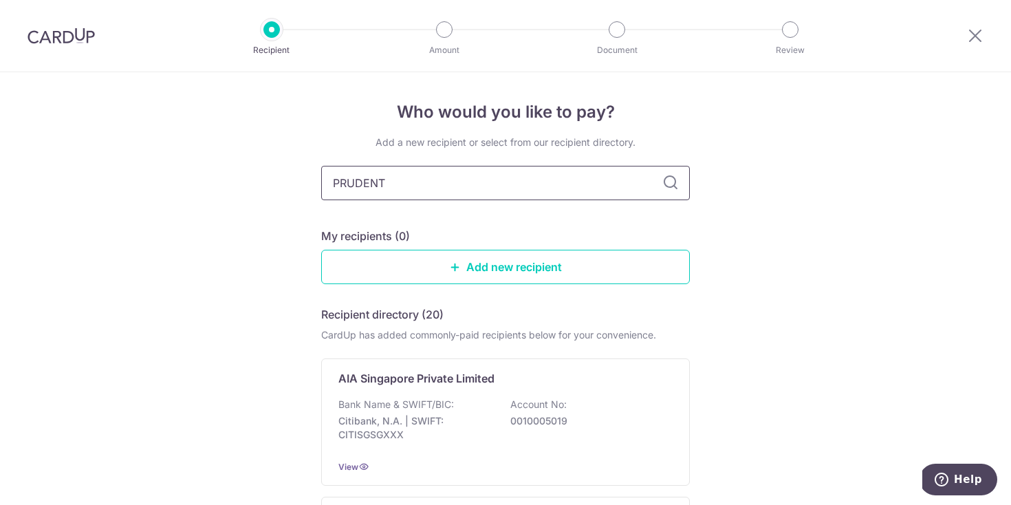
type input "[PERSON_NAME]"
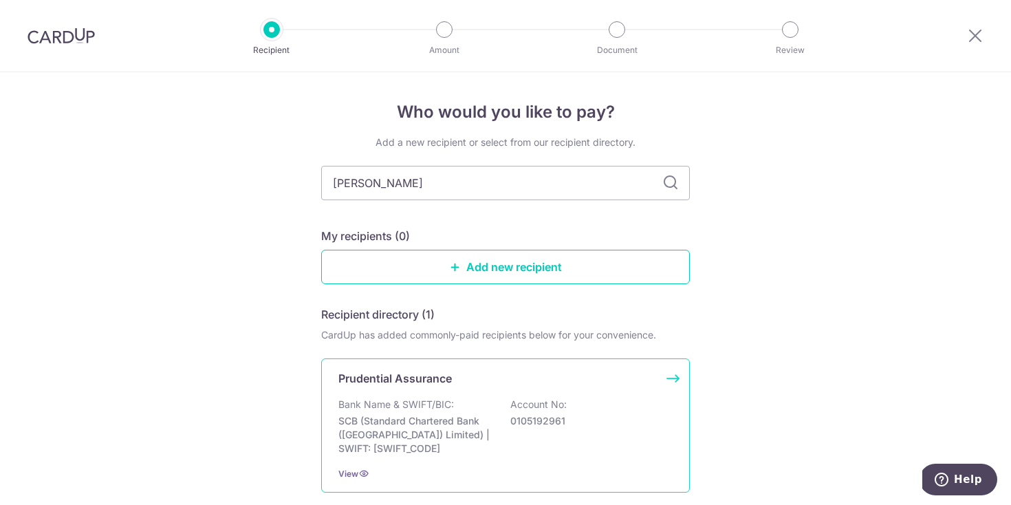
click at [405, 387] on div "Prudential Assurance Bank Name & SWIFT/BIC: SCB (Standard Chartered Bank (Singa…" at bounding box center [505, 425] width 369 height 134
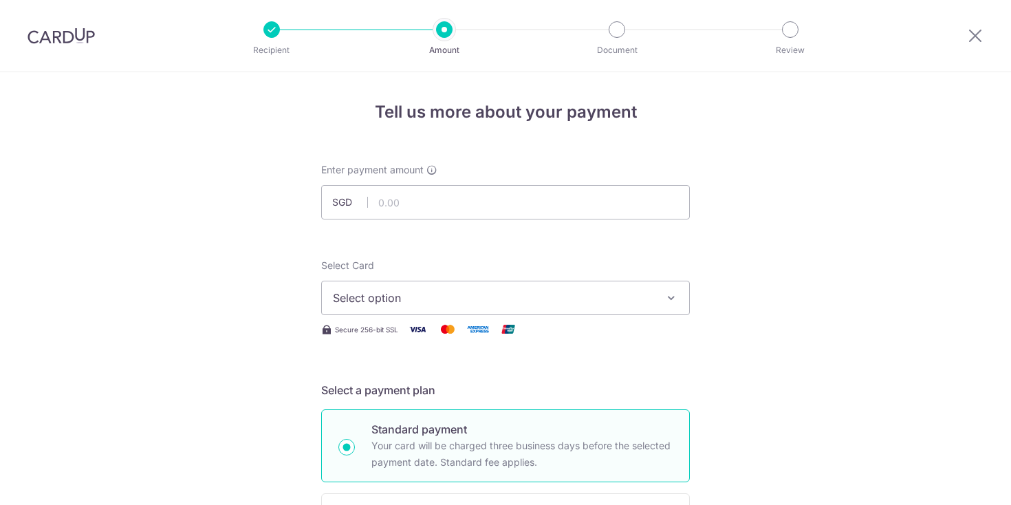
click at [462, 301] on span "Select option" at bounding box center [493, 298] width 321 height 17
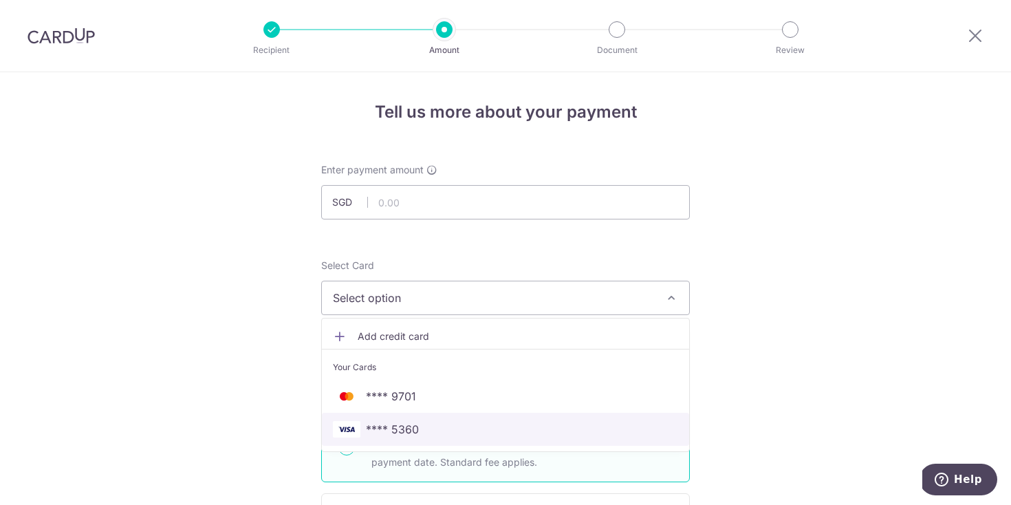
click at [387, 421] on span "**** 5360" at bounding box center [392, 429] width 53 height 17
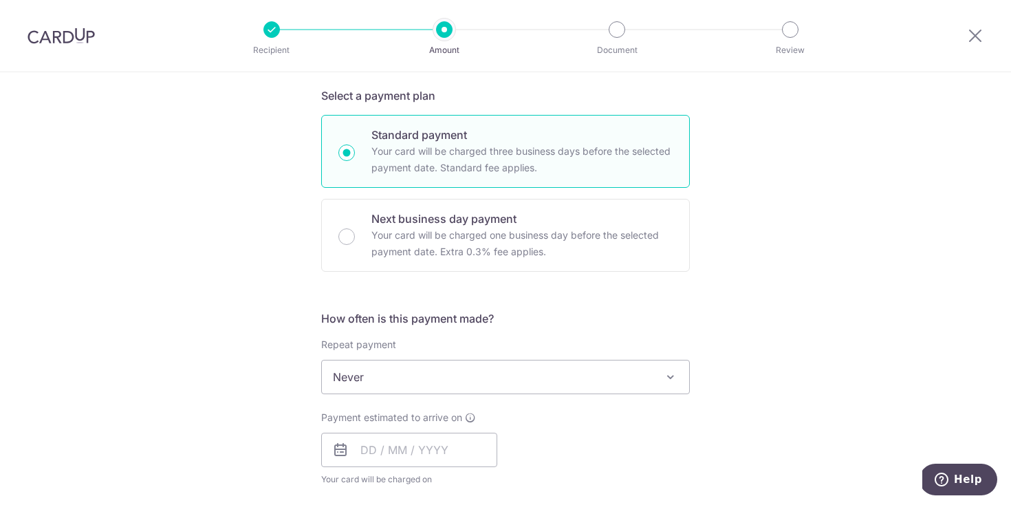
scroll to position [341, 0]
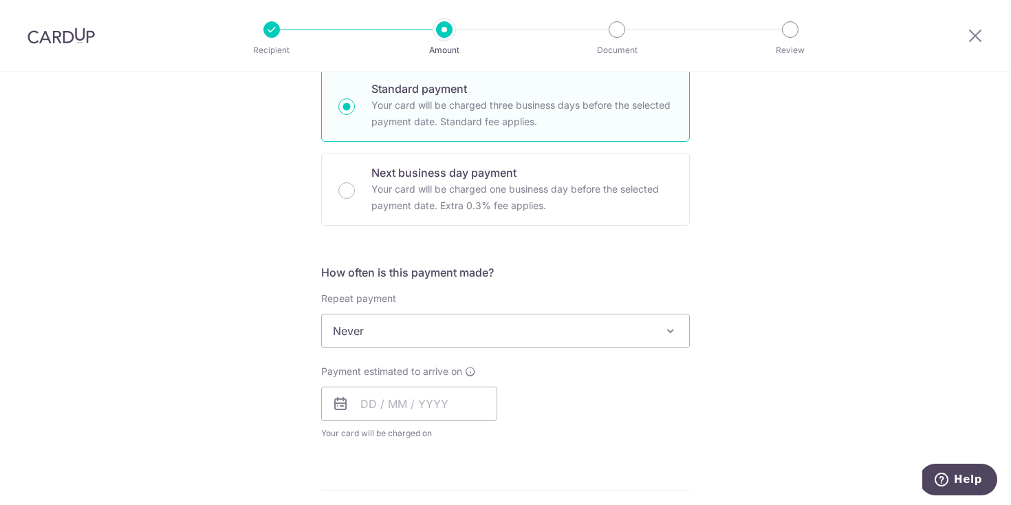
click at [400, 341] on span "Never" at bounding box center [505, 330] width 367 height 33
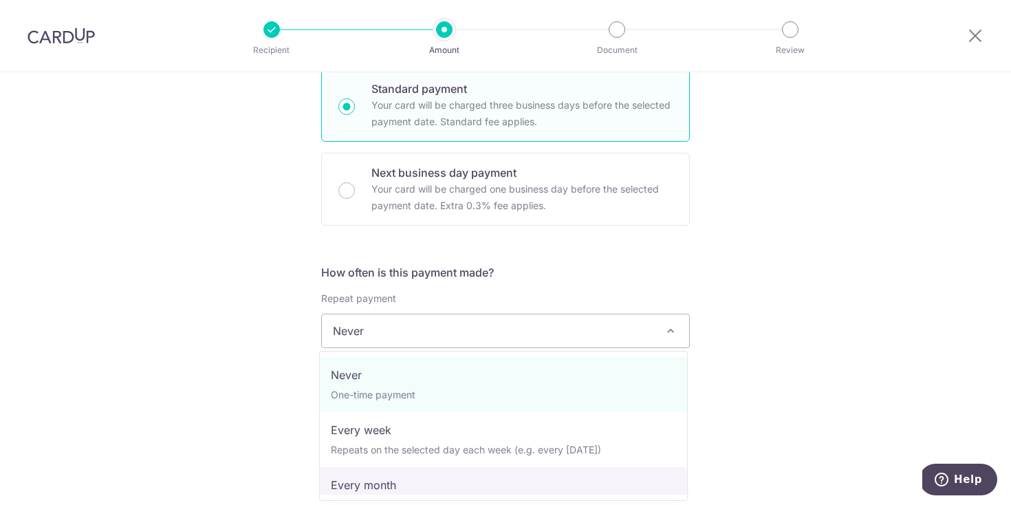
select select "3"
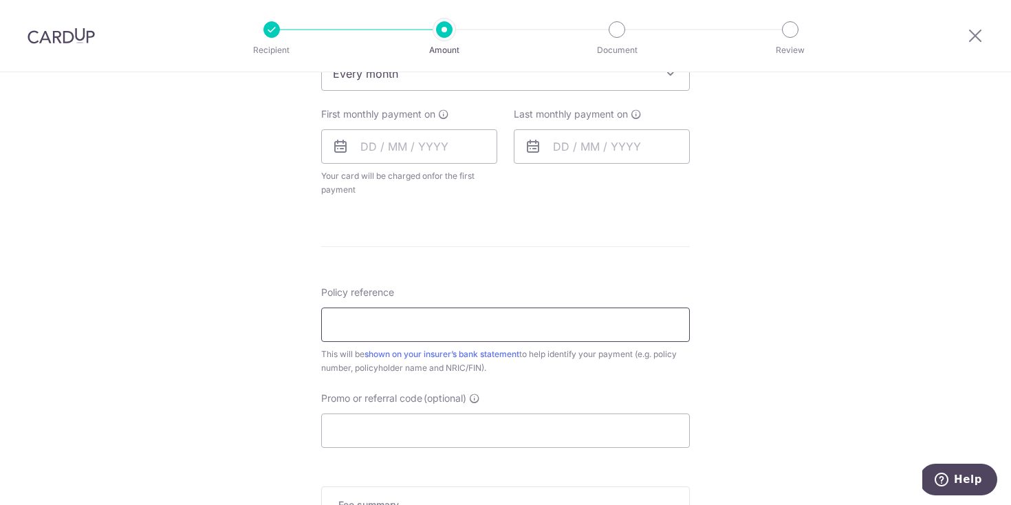
scroll to position [600, 0]
click at [433, 144] on input "text" at bounding box center [409, 144] width 176 height 34
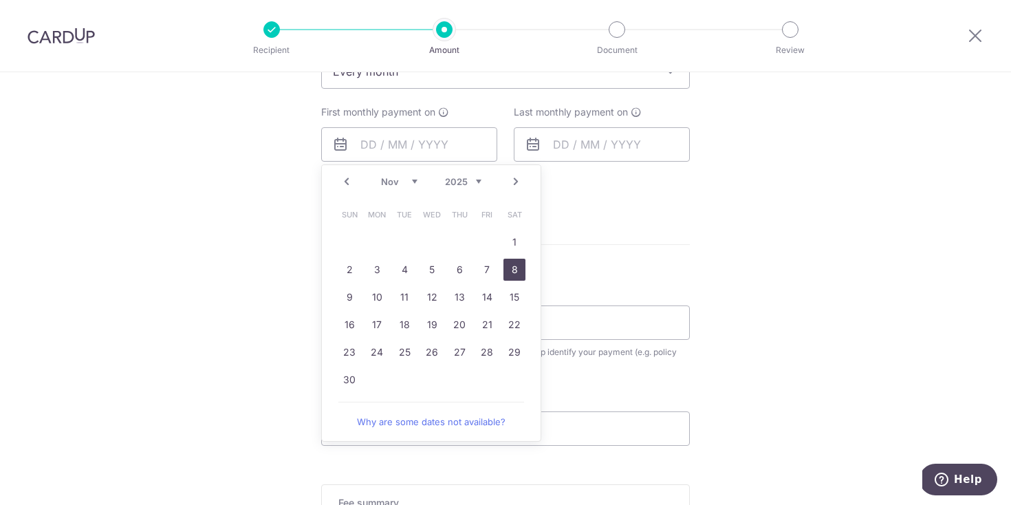
click at [511, 266] on link "8" at bounding box center [515, 270] width 22 height 22
type input "08/11/2025"
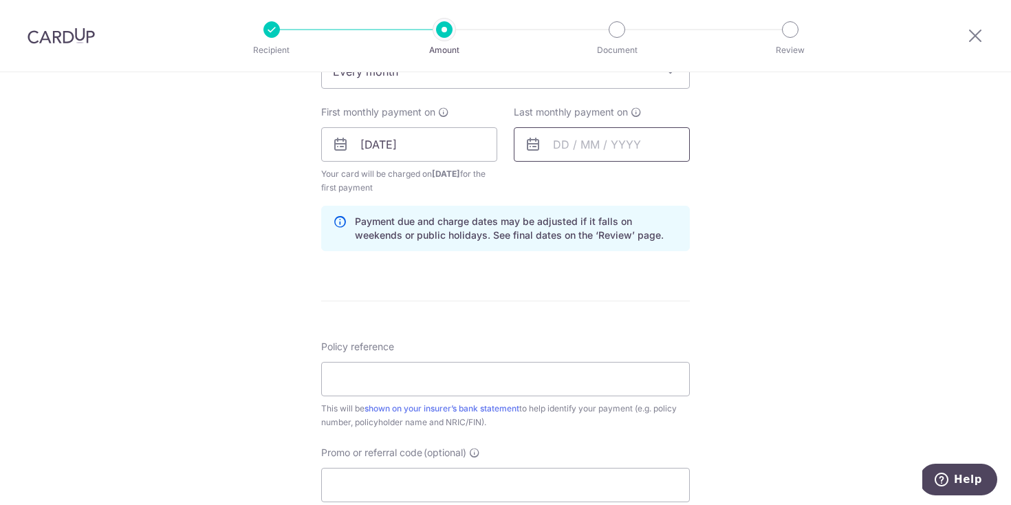
click at [640, 149] on input "text" at bounding box center [602, 144] width 176 height 34
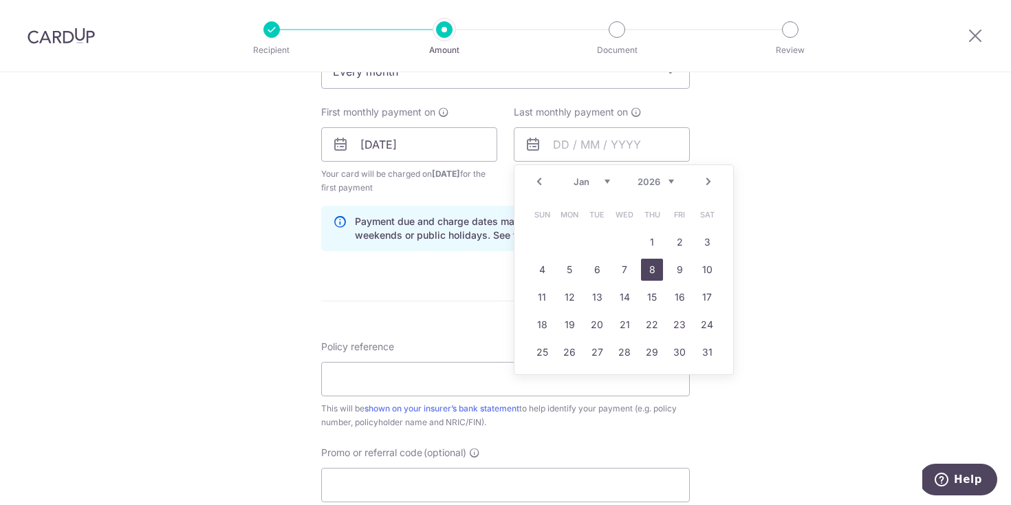
click at [650, 270] on link "8" at bounding box center [652, 270] width 22 height 22
type input "08/01/2026"
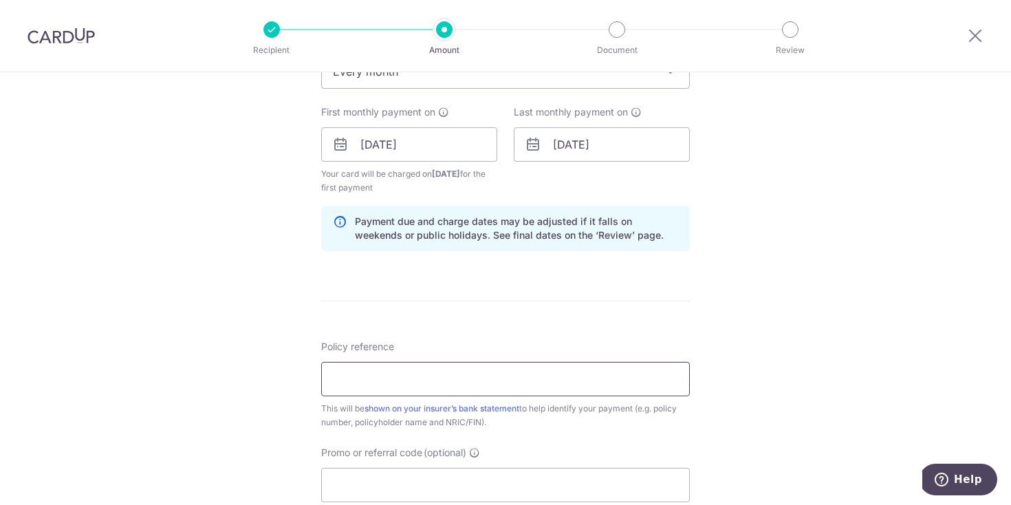
click at [388, 377] on input "Policy reference" at bounding box center [505, 379] width 369 height 34
paste input "62386298"
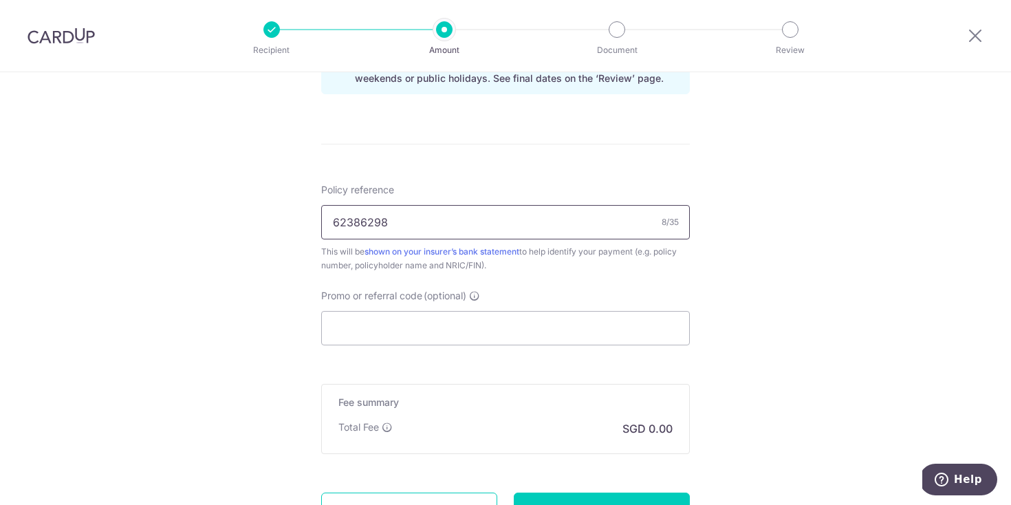
scroll to position [806, 0]
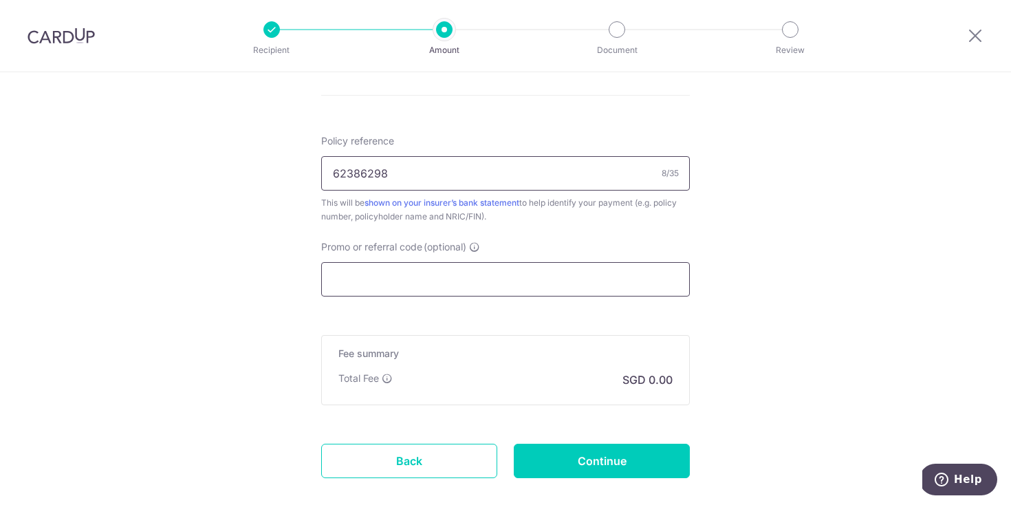
type input "62386298"
click at [409, 277] on input "Promo or referral code (optional)" at bounding box center [505, 279] width 369 height 34
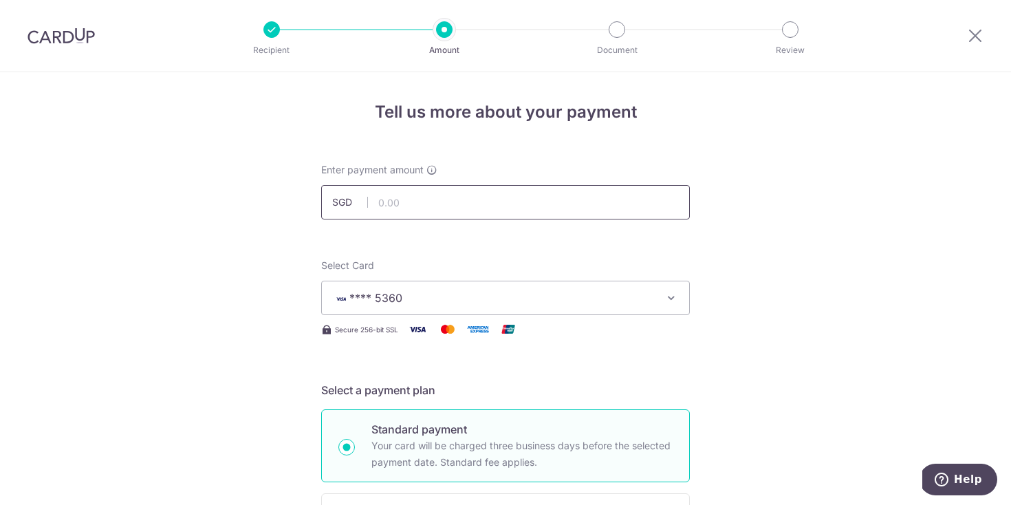
scroll to position [0, 0]
type input "REC185"
click at [462, 200] on input "text" at bounding box center [505, 202] width 369 height 34
type input "257.99"
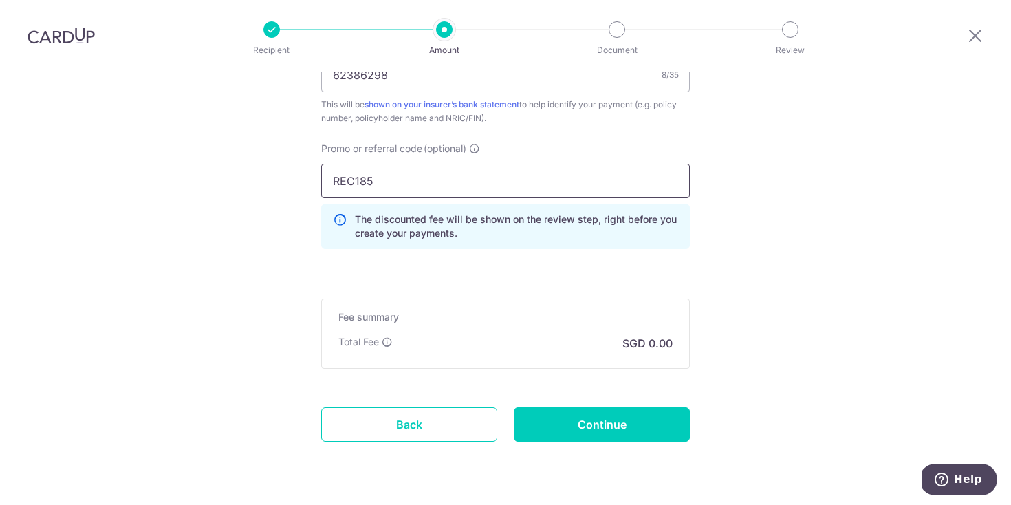
scroll to position [944, 0]
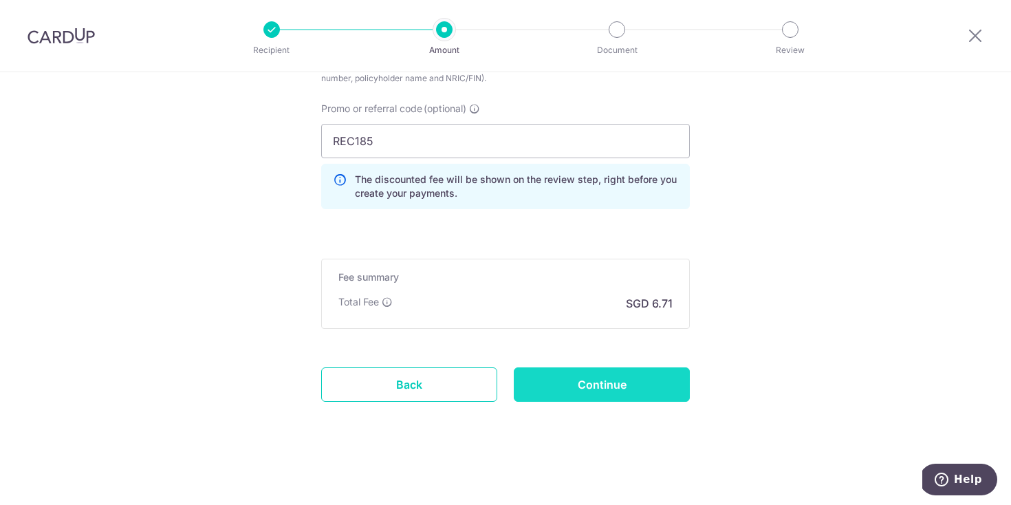
click at [585, 385] on input "Continue" at bounding box center [602, 384] width 176 height 34
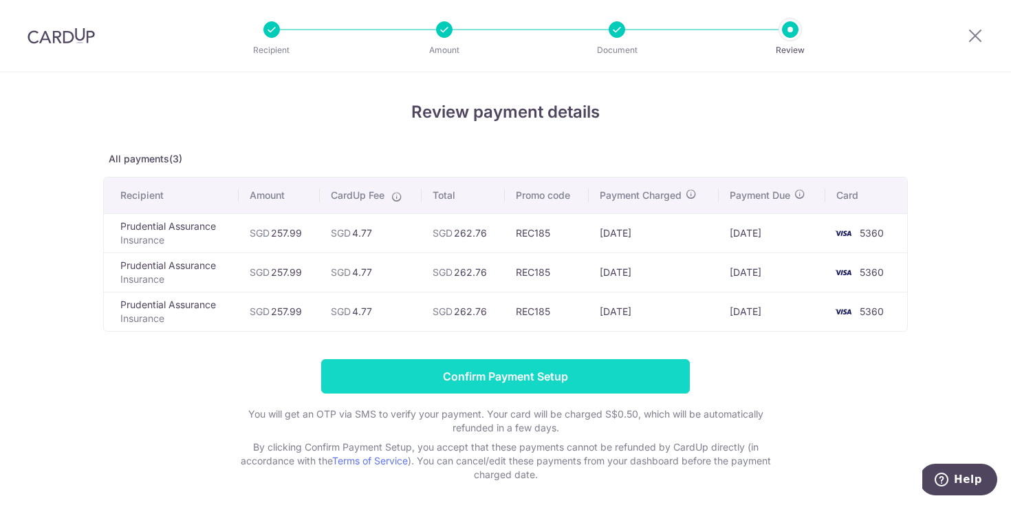
click at [523, 374] on input "Confirm Payment Setup" at bounding box center [505, 376] width 369 height 34
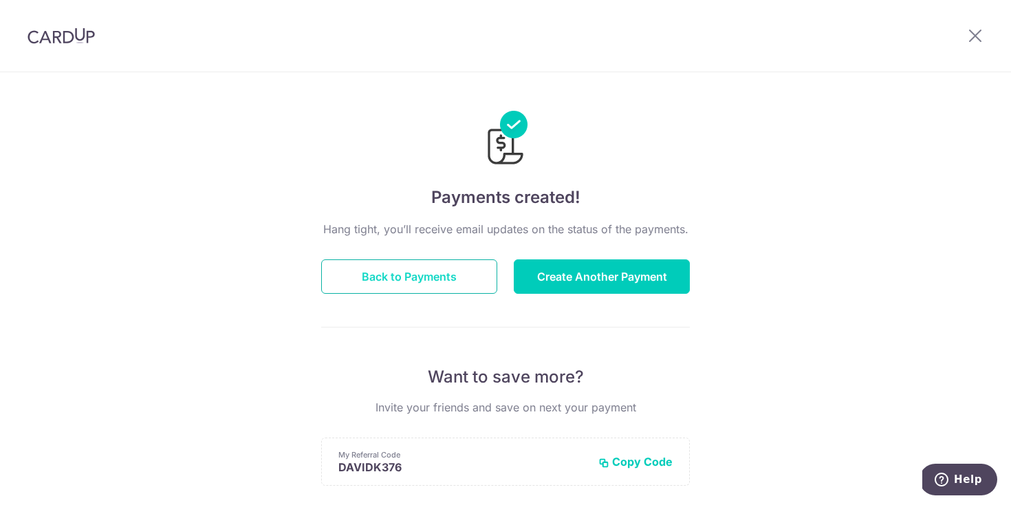
click at [427, 271] on button "Back to Payments" at bounding box center [409, 276] width 176 height 34
